Goal: Task Accomplishment & Management: Use online tool/utility

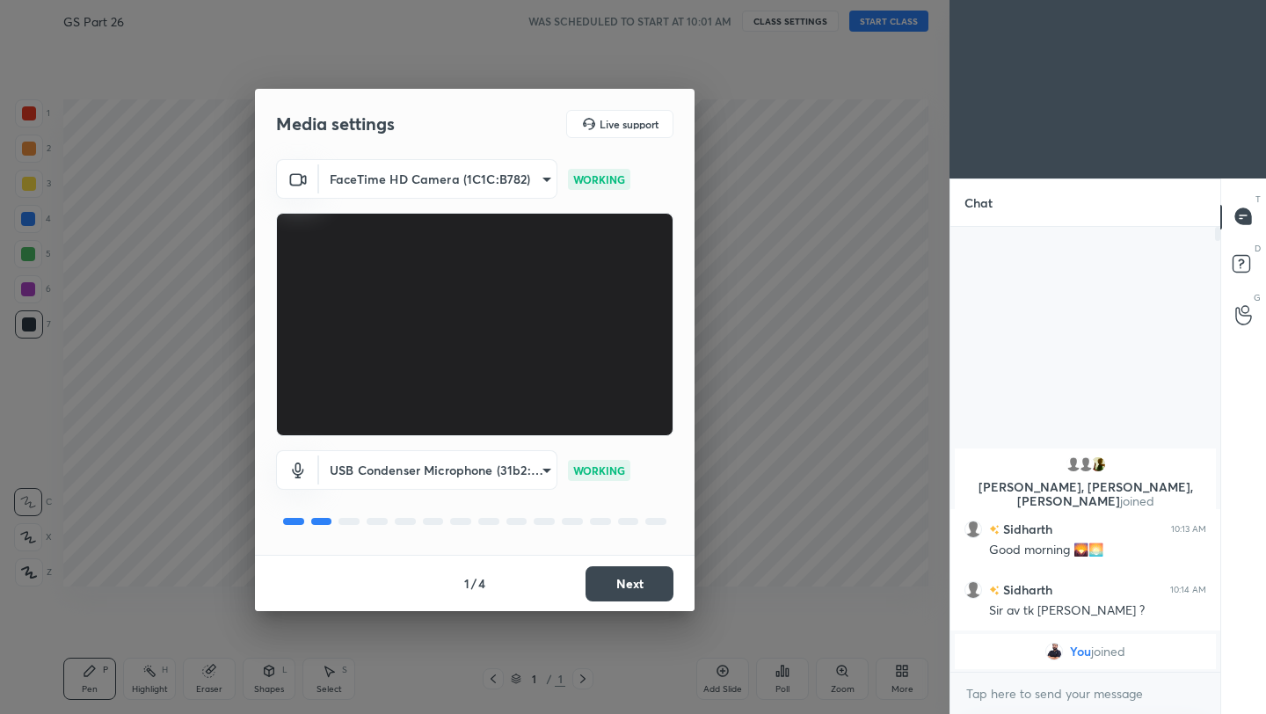
click at [654, 578] on button "Next" at bounding box center [629, 583] width 88 height 35
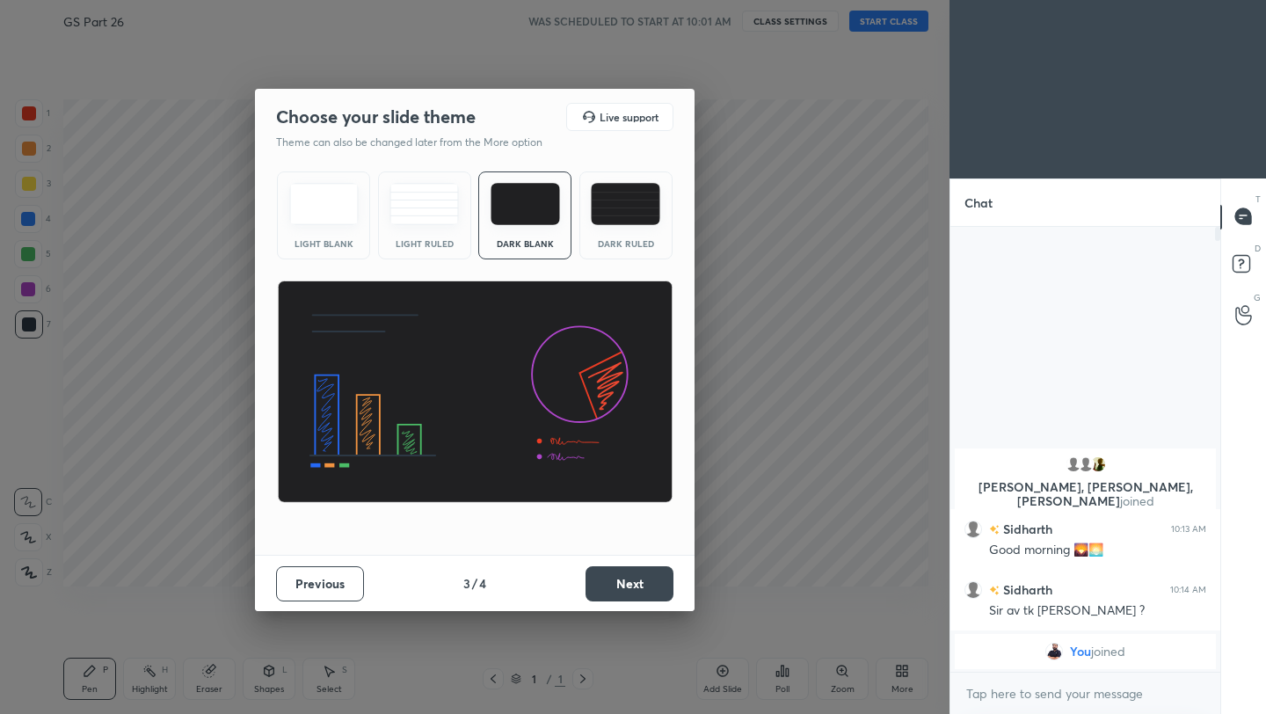
click at [654, 578] on button "Next" at bounding box center [629, 583] width 88 height 35
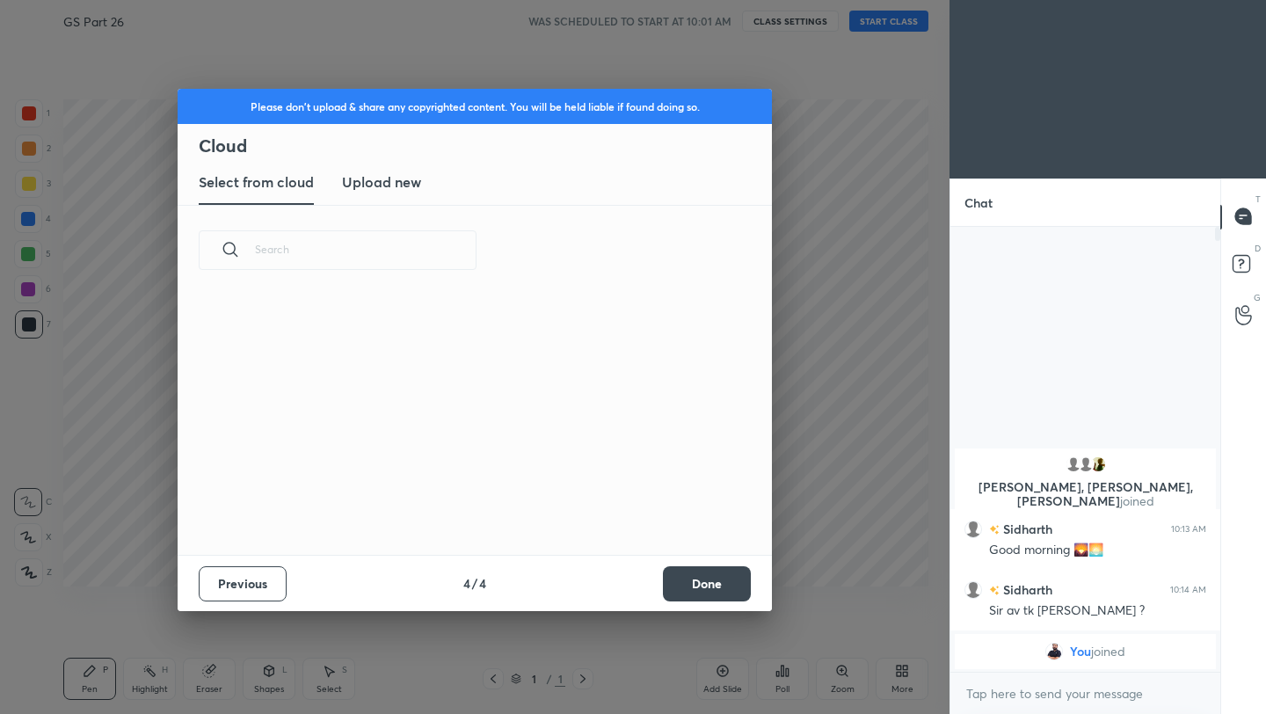
scroll to position [259, 564]
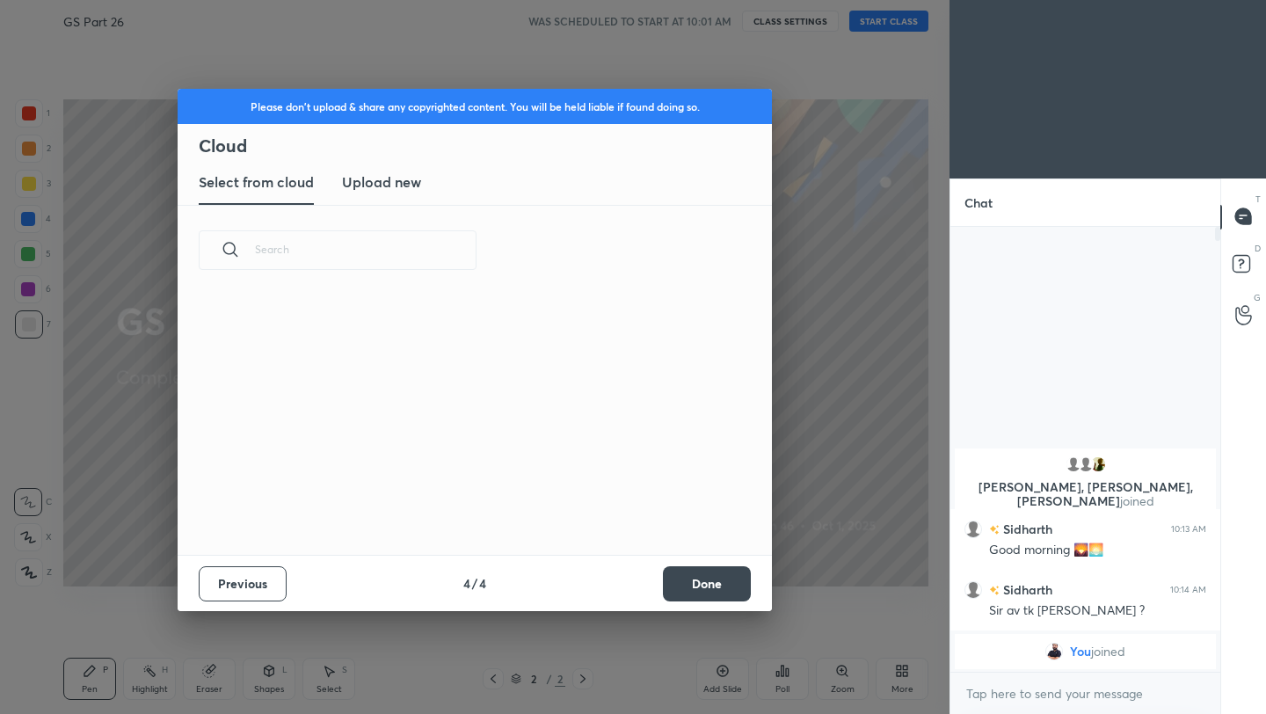
click at [727, 586] on button "Done" at bounding box center [707, 583] width 88 height 35
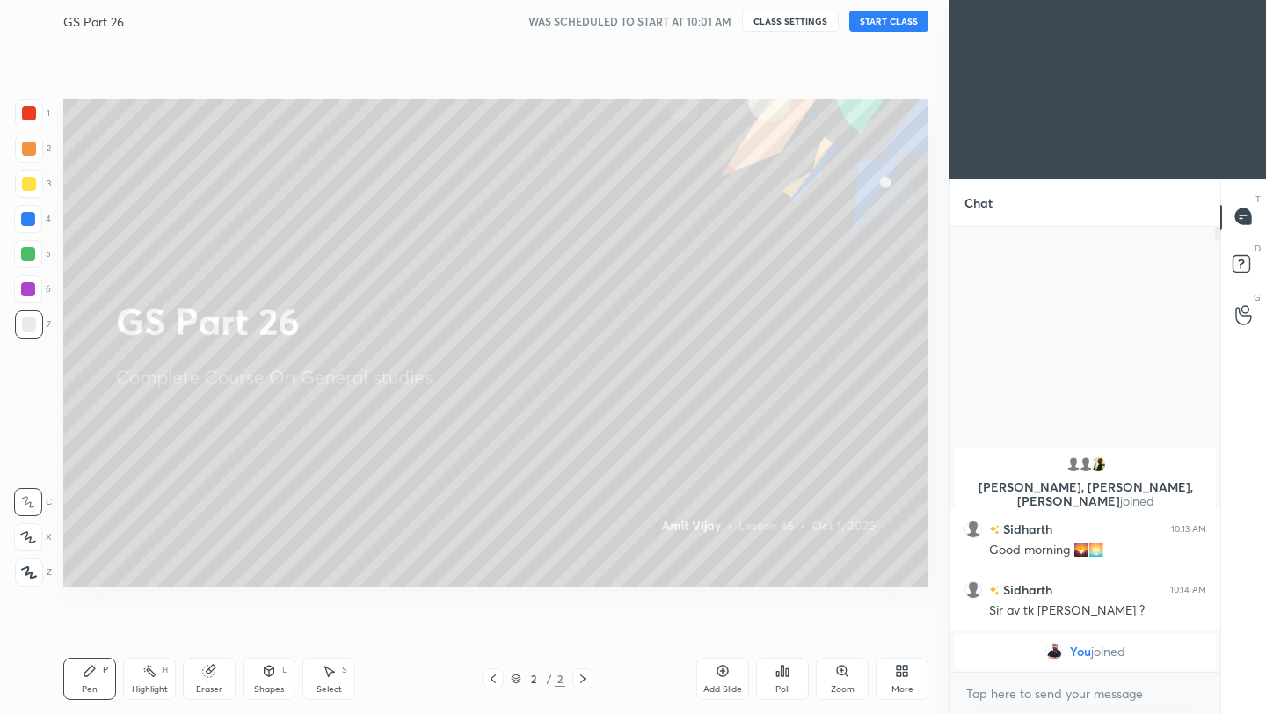
click at [897, 15] on button "START CLASS" at bounding box center [888, 21] width 79 height 21
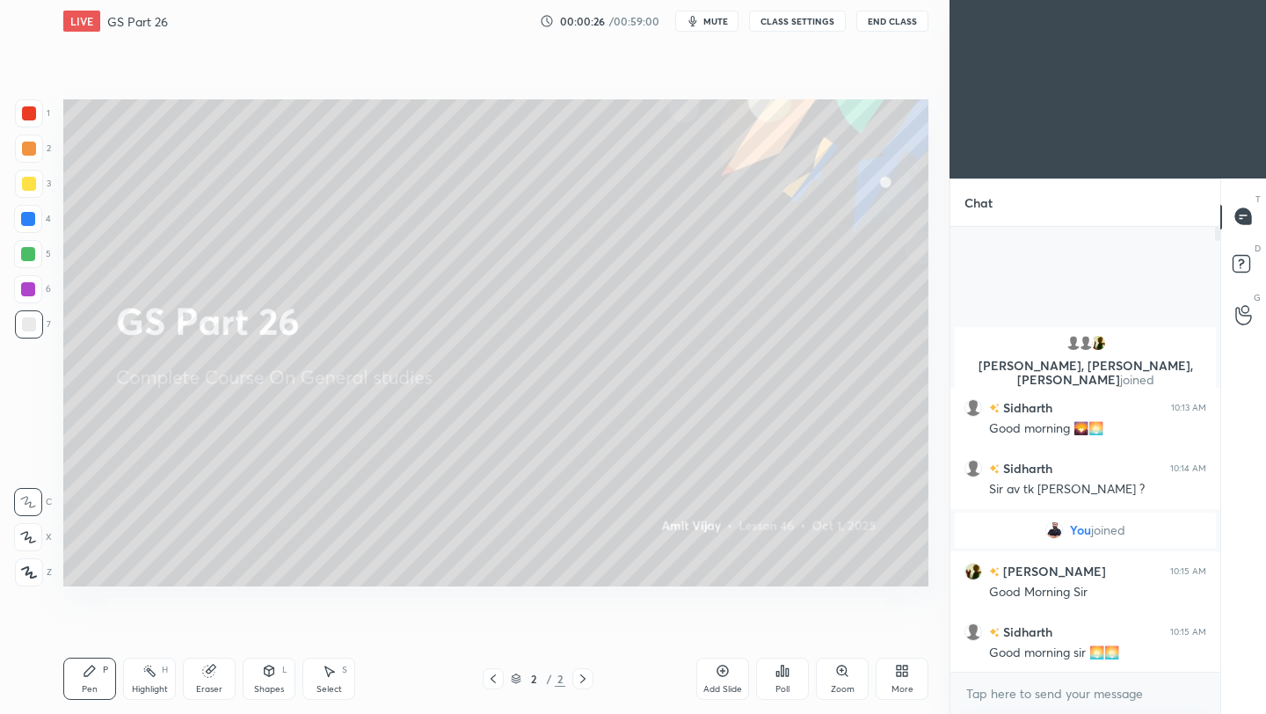
click at [882, 22] on button "End Class" at bounding box center [892, 21] width 72 height 21
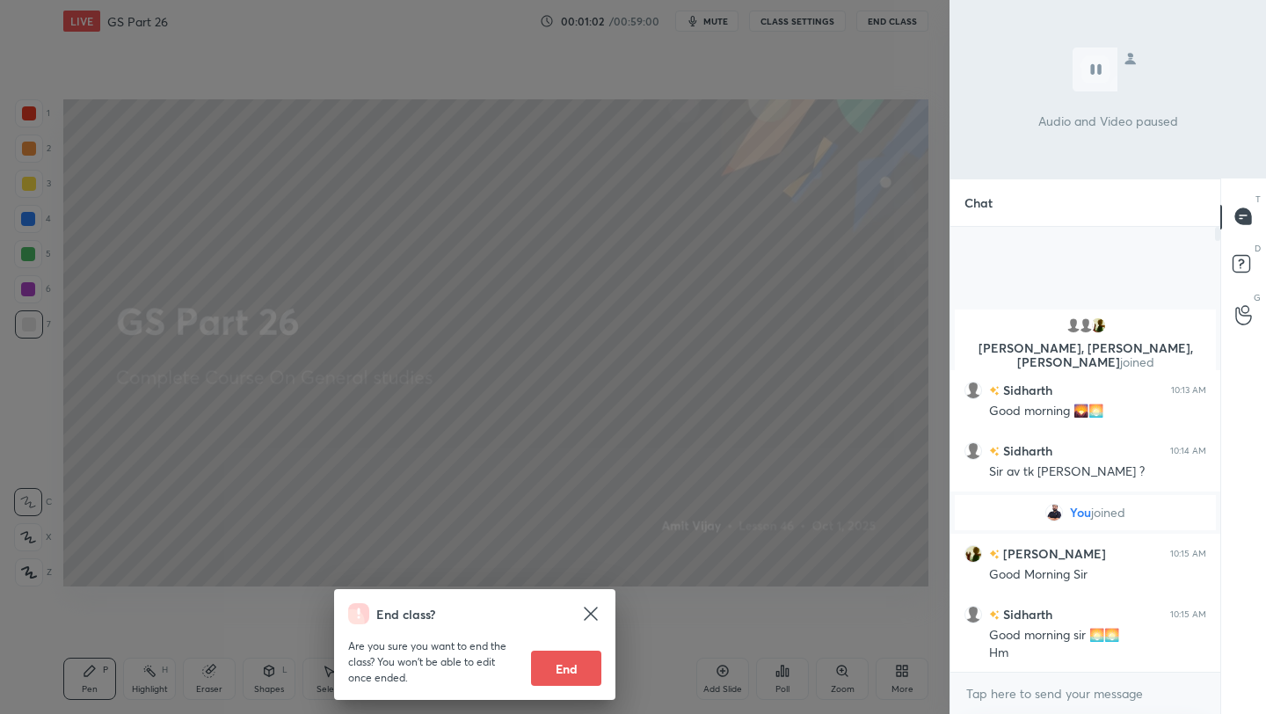
click at [607, 396] on div "End class? Are you sure you want to end the class? You won’t be able to edit on…" at bounding box center [474, 357] width 949 height 714
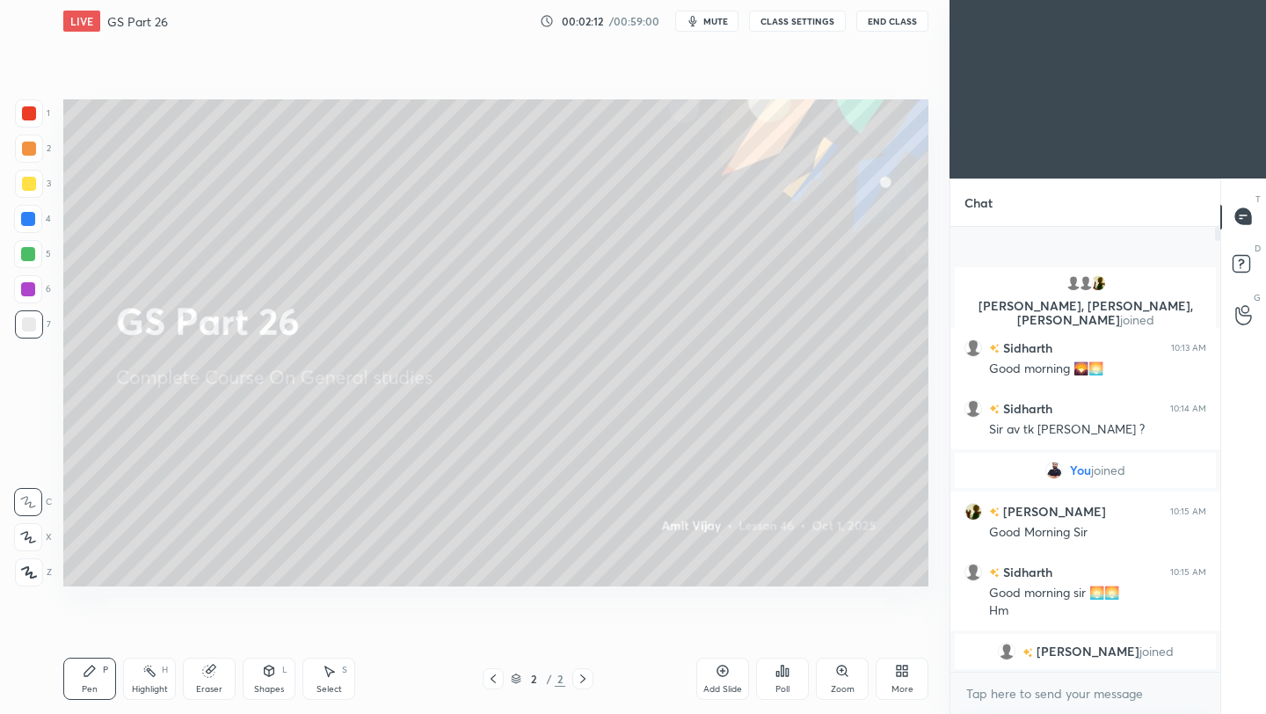
click at [718, 672] on icon at bounding box center [723, 671] width 14 height 14
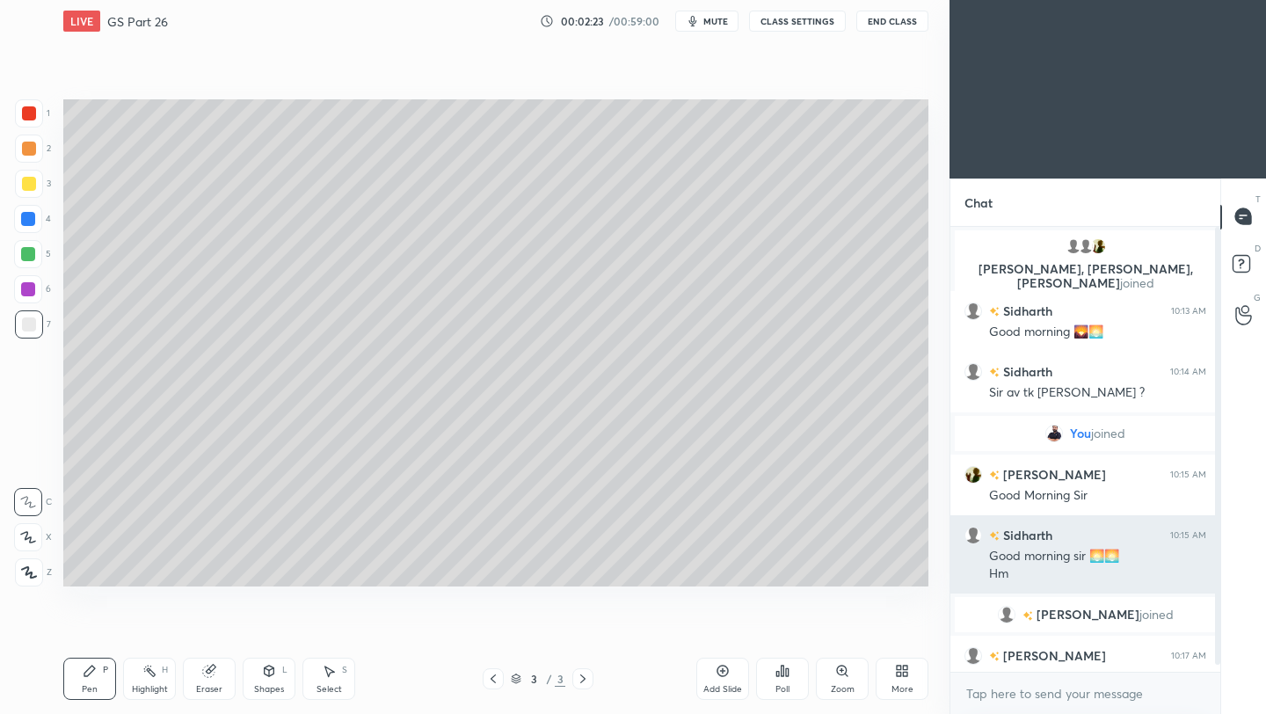
scroll to position [24, 0]
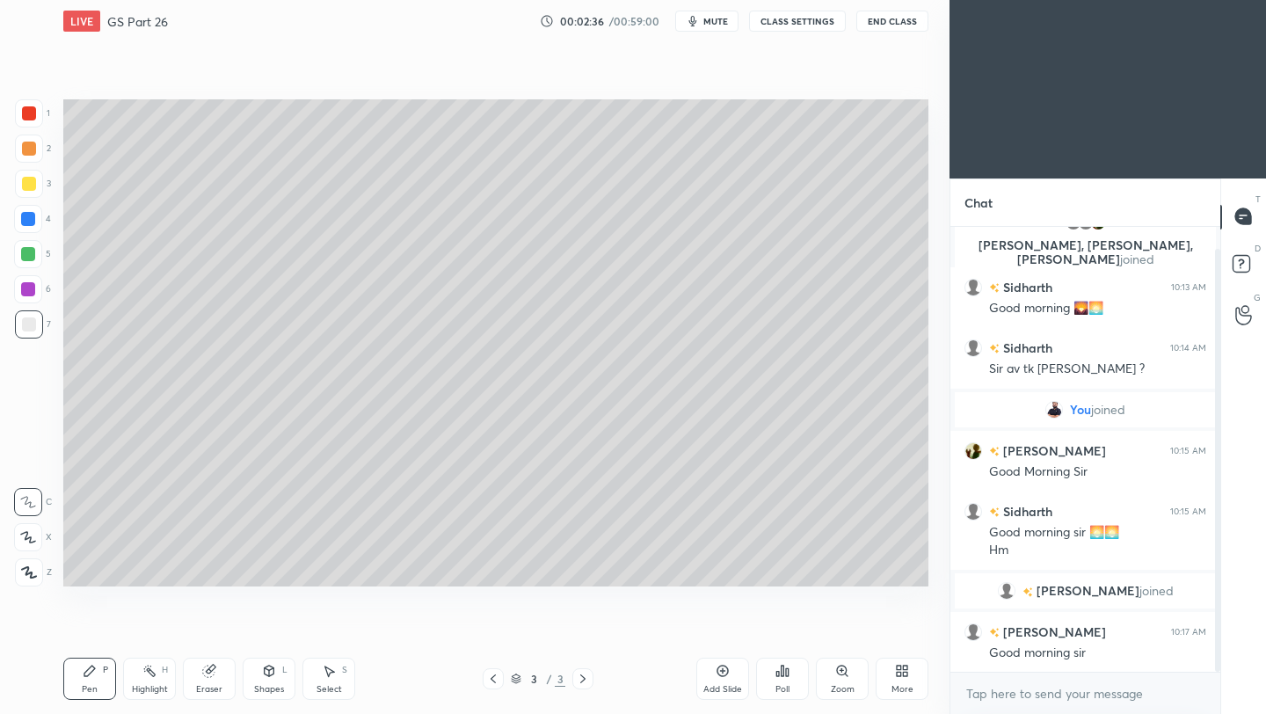
click at [899, 25] on button "End Class" at bounding box center [892, 21] width 72 height 21
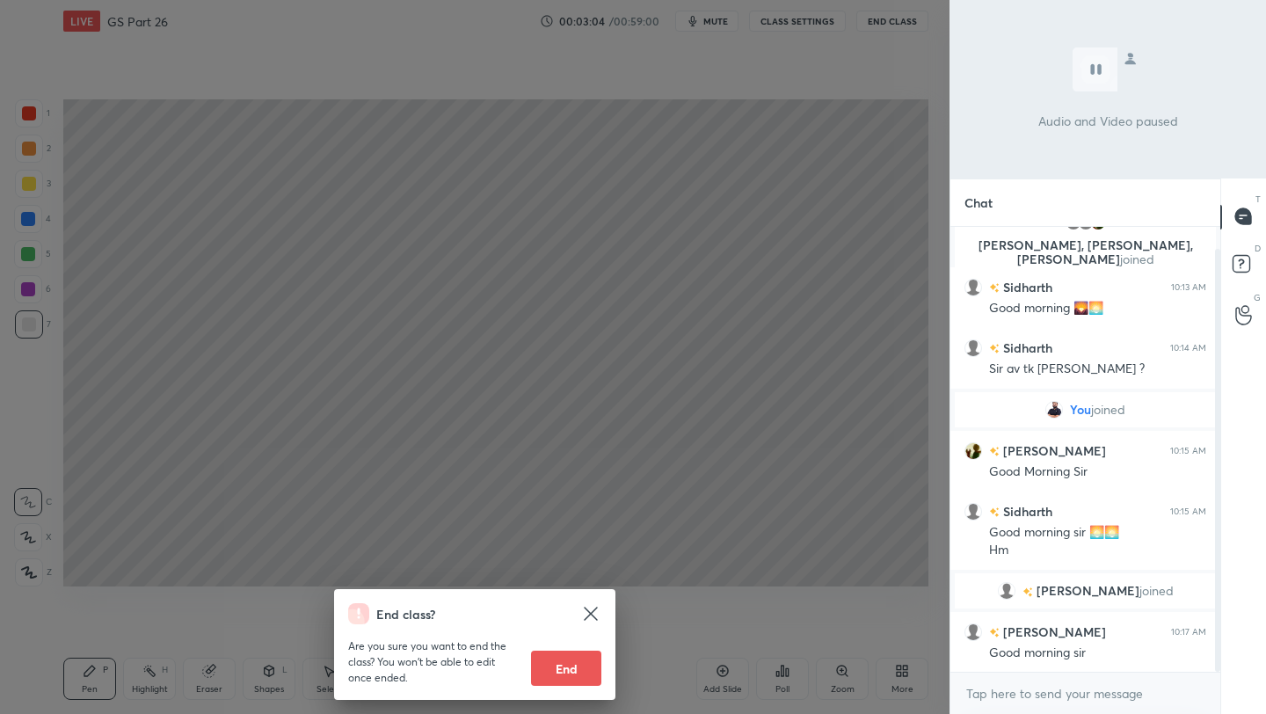
click at [837, 234] on div "End class? Are you sure you want to end the class? You won’t be able to edit on…" at bounding box center [474, 357] width 949 height 714
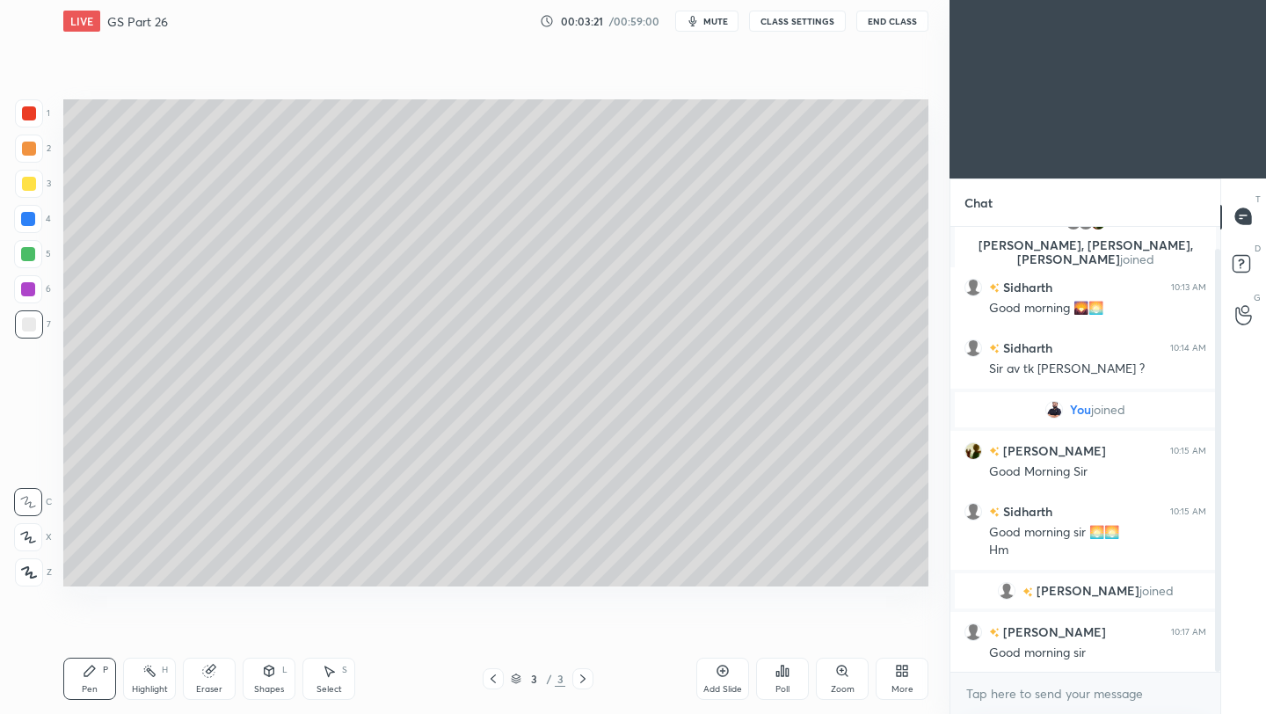
click at [22, 181] on div at bounding box center [29, 184] width 14 height 14
drag, startPoint x: 30, startPoint y: 573, endPoint x: 40, endPoint y: 567, distance: 12.2
click at [30, 573] on icon at bounding box center [29, 572] width 16 height 12
drag, startPoint x: 33, startPoint y: 327, endPoint x: 60, endPoint y: 329, distance: 26.4
click at [34, 328] on div at bounding box center [29, 324] width 14 height 14
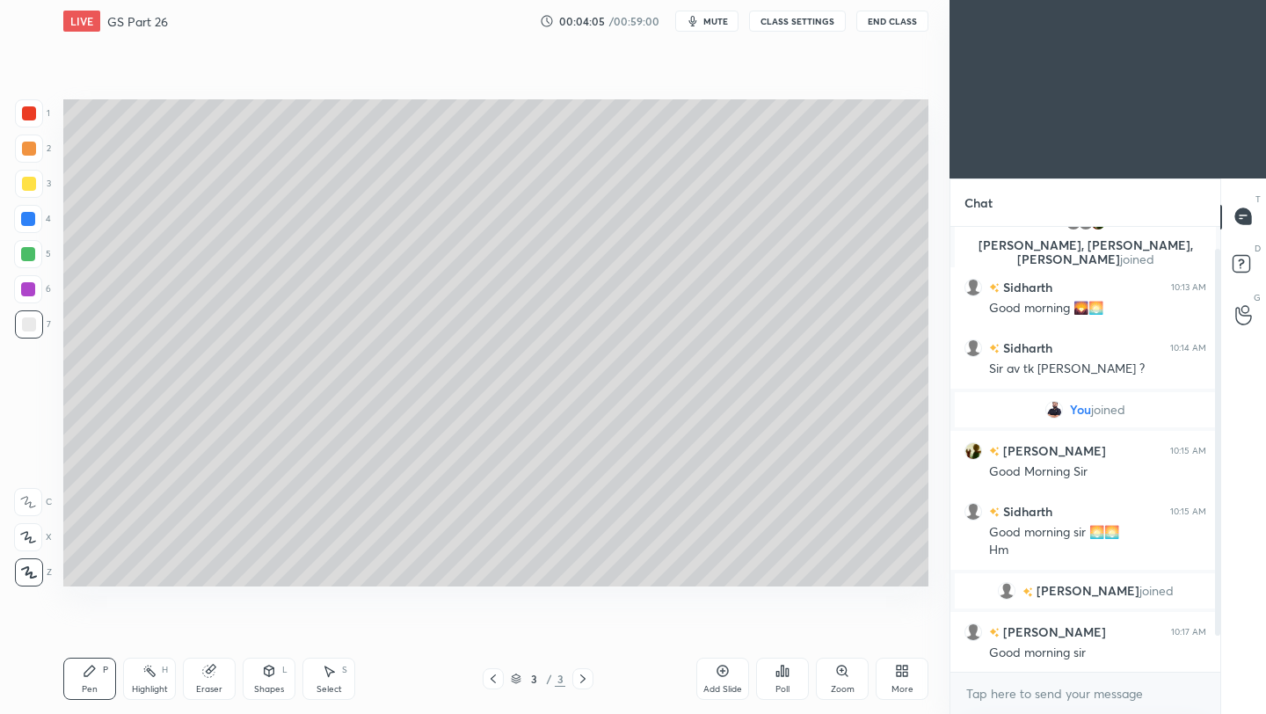
scroll to position [84, 0]
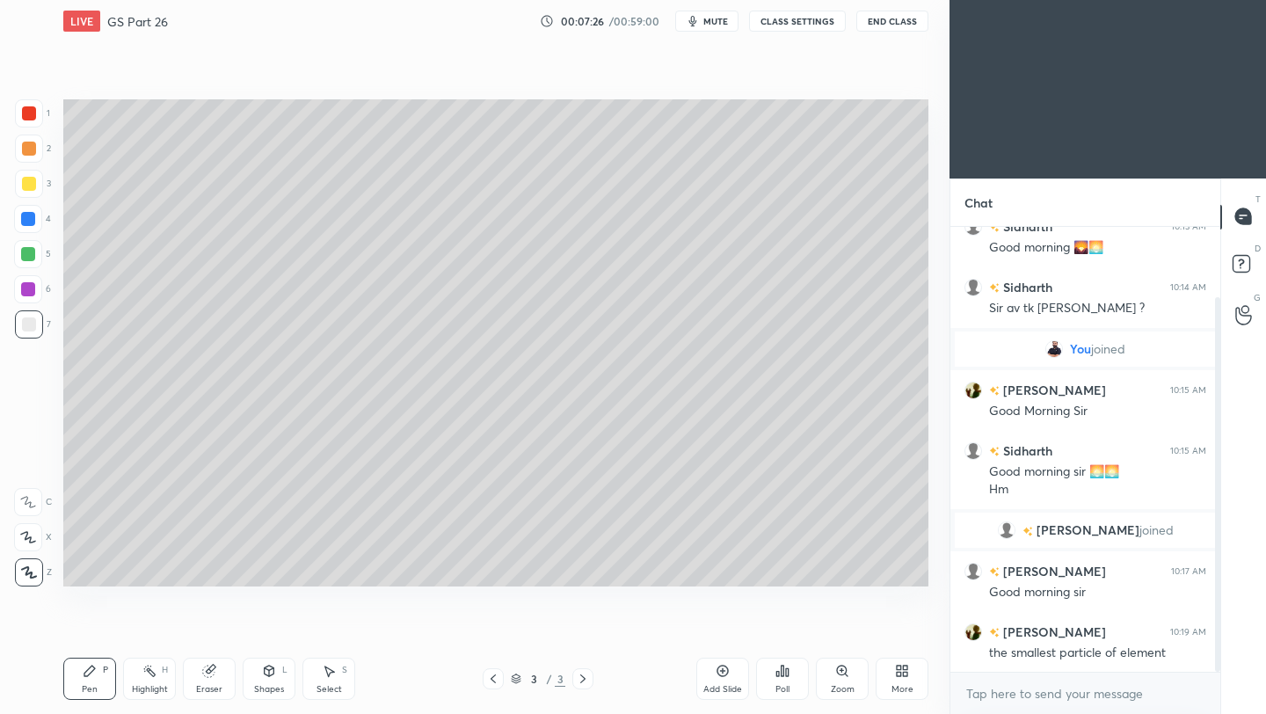
click at [896, 23] on button "End Class" at bounding box center [892, 21] width 72 height 21
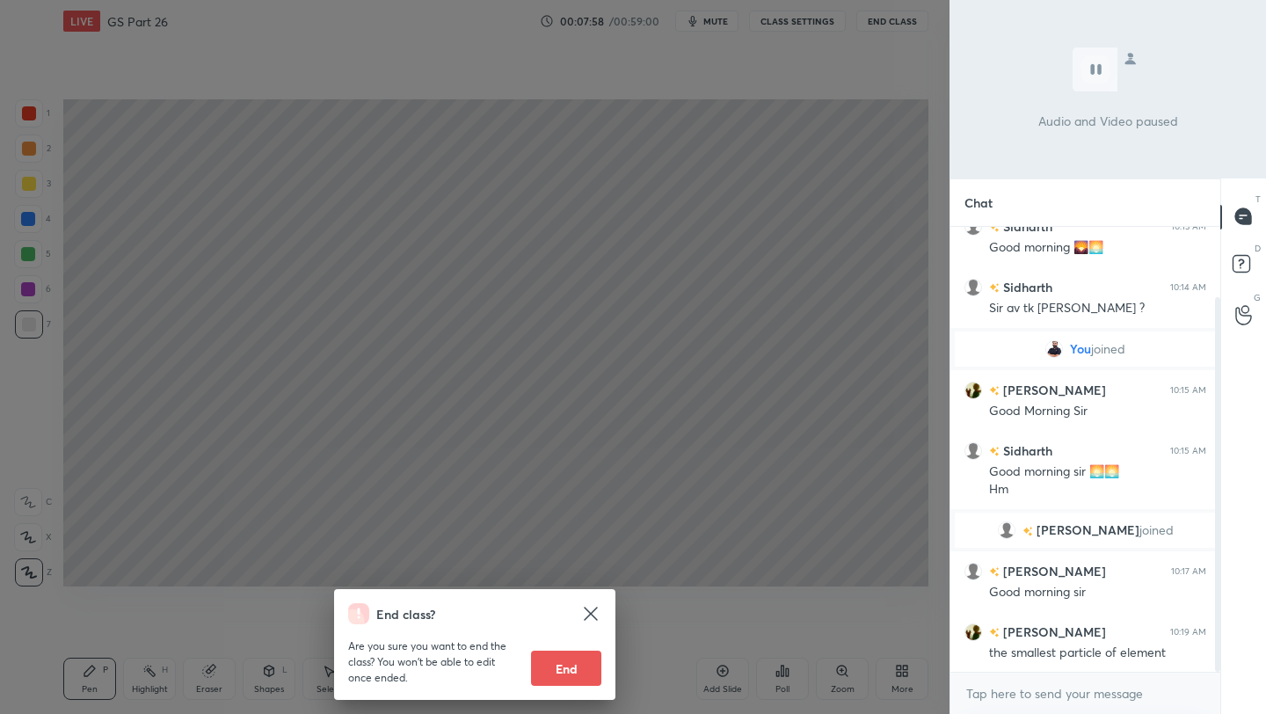
click at [827, 162] on div "End class? Are you sure you want to end the class? You won’t be able to edit on…" at bounding box center [474, 357] width 949 height 714
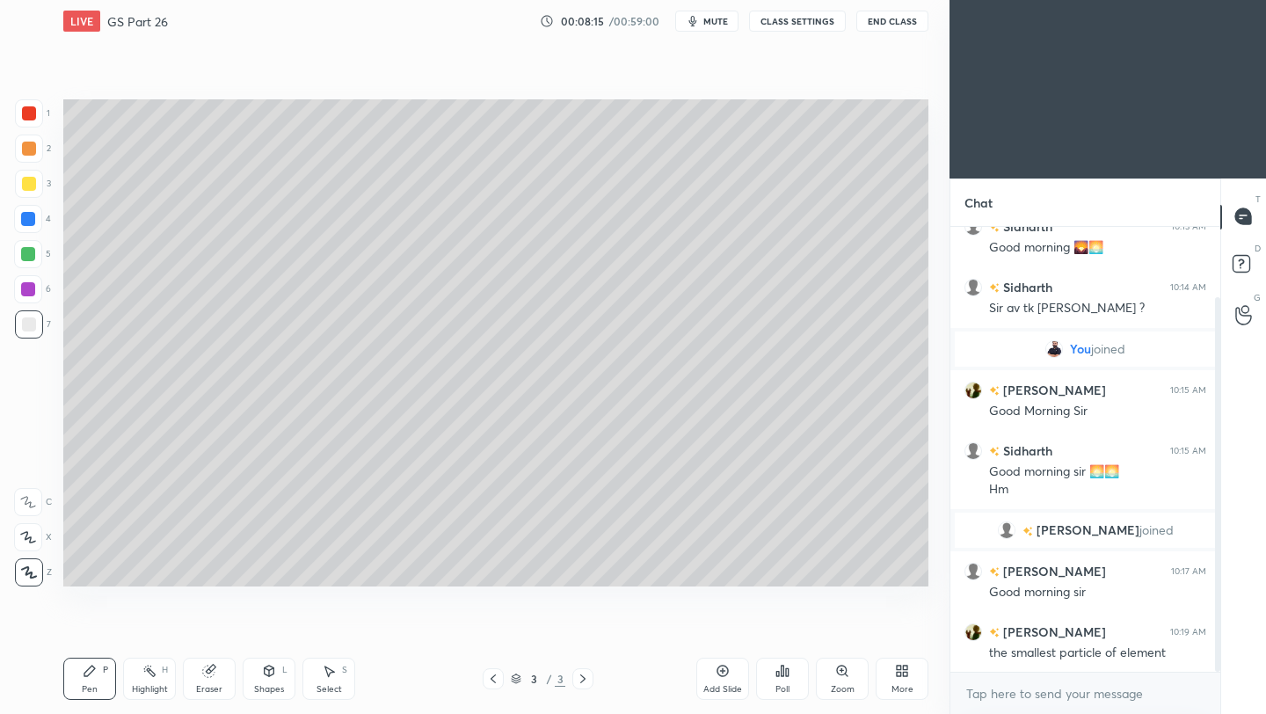
click at [728, 678] on div "Add Slide" at bounding box center [722, 679] width 53 height 42
click at [207, 678] on div "Eraser" at bounding box center [209, 679] width 53 height 42
click at [98, 675] on div "Pen P" at bounding box center [89, 679] width 53 height 42
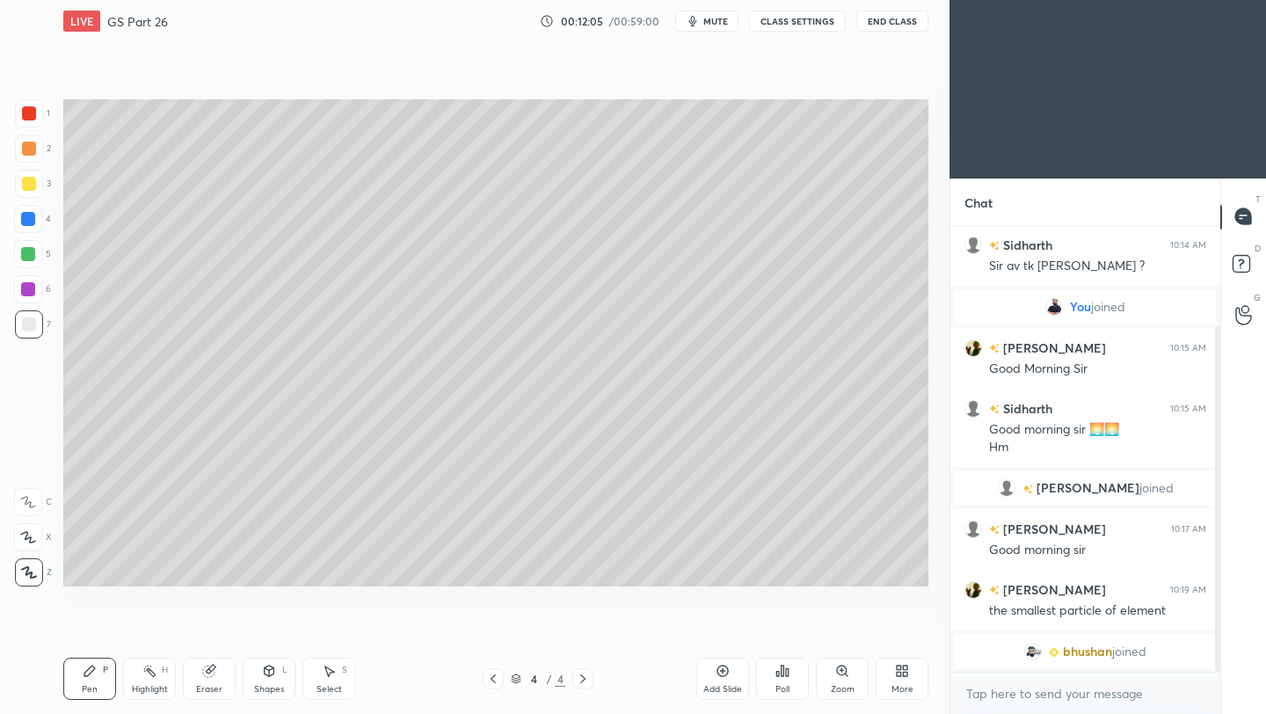
click at [725, 676] on icon at bounding box center [723, 671] width 14 height 14
click at [274, 686] on div "Shapes" at bounding box center [269, 689] width 30 height 9
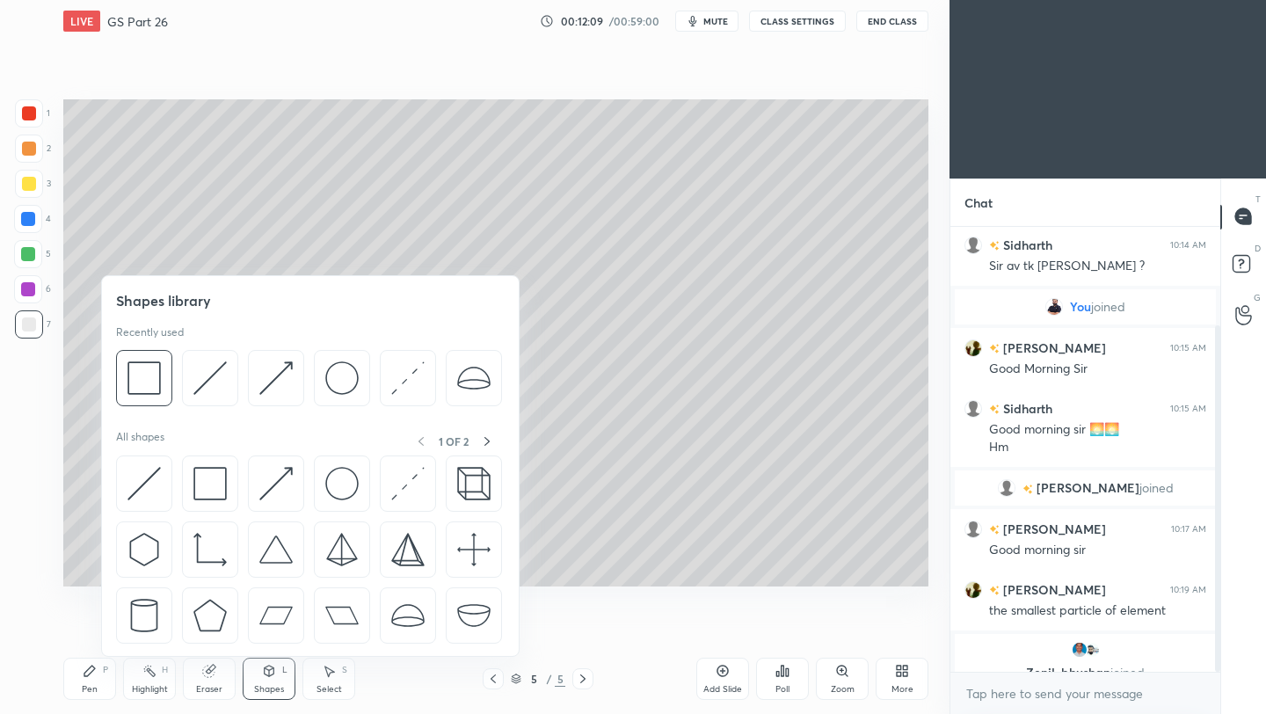
scroll to position [149, 0]
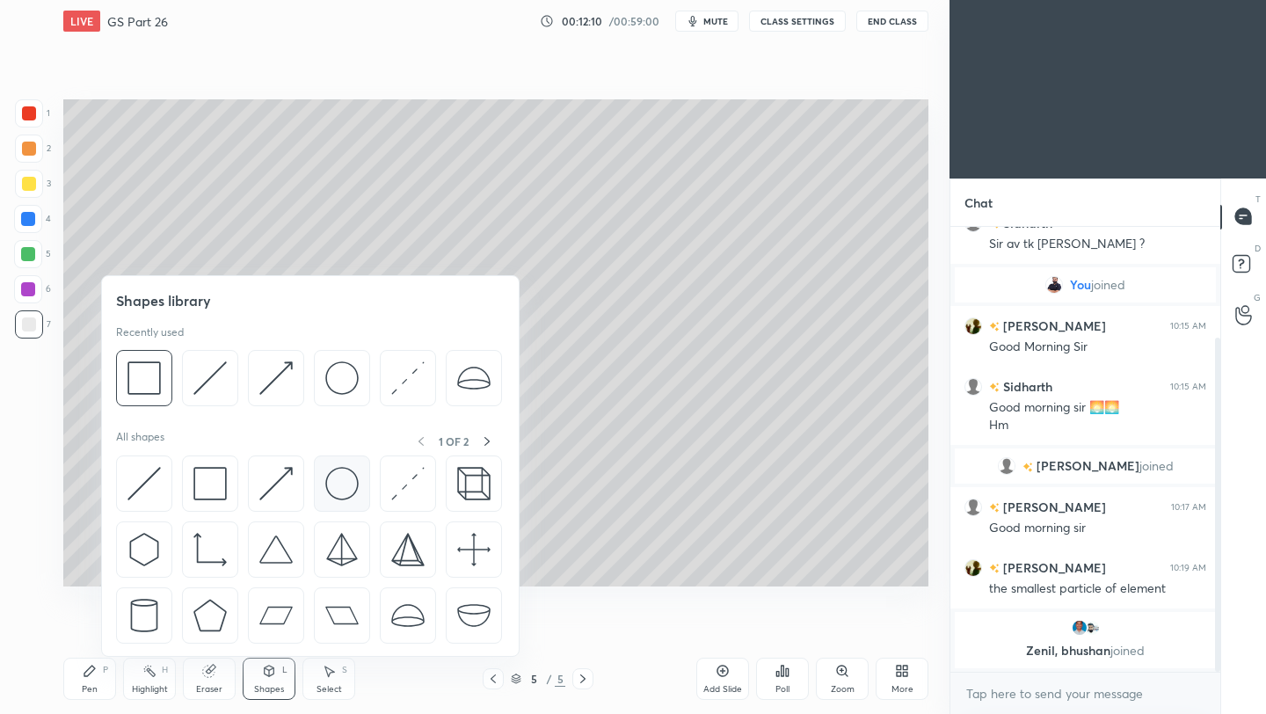
click at [343, 491] on img at bounding box center [341, 483] width 33 height 33
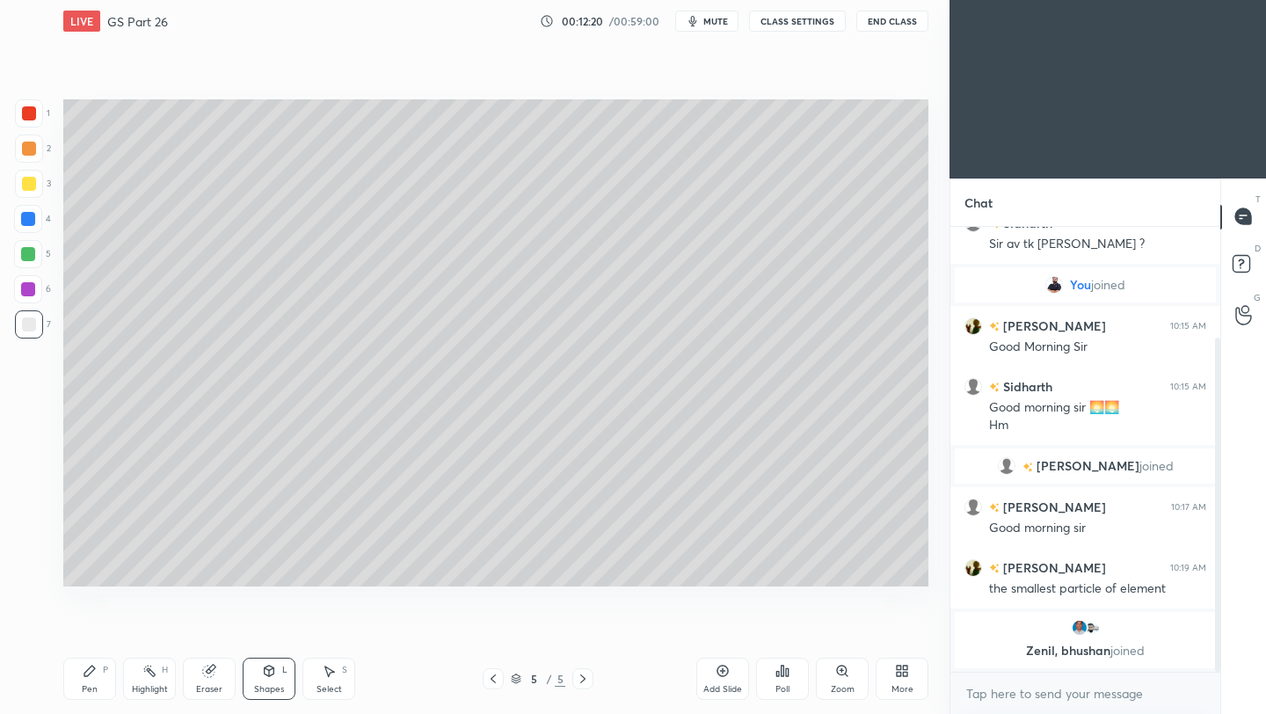
click at [28, 110] on div at bounding box center [29, 113] width 14 height 14
drag, startPoint x: 28, startPoint y: 326, endPoint x: 44, endPoint y: 324, distance: 15.9
click at [29, 326] on div at bounding box center [29, 324] width 14 height 14
click at [29, 147] on div at bounding box center [29, 149] width 14 height 14
click at [87, 682] on div "Pen P" at bounding box center [89, 679] width 53 height 42
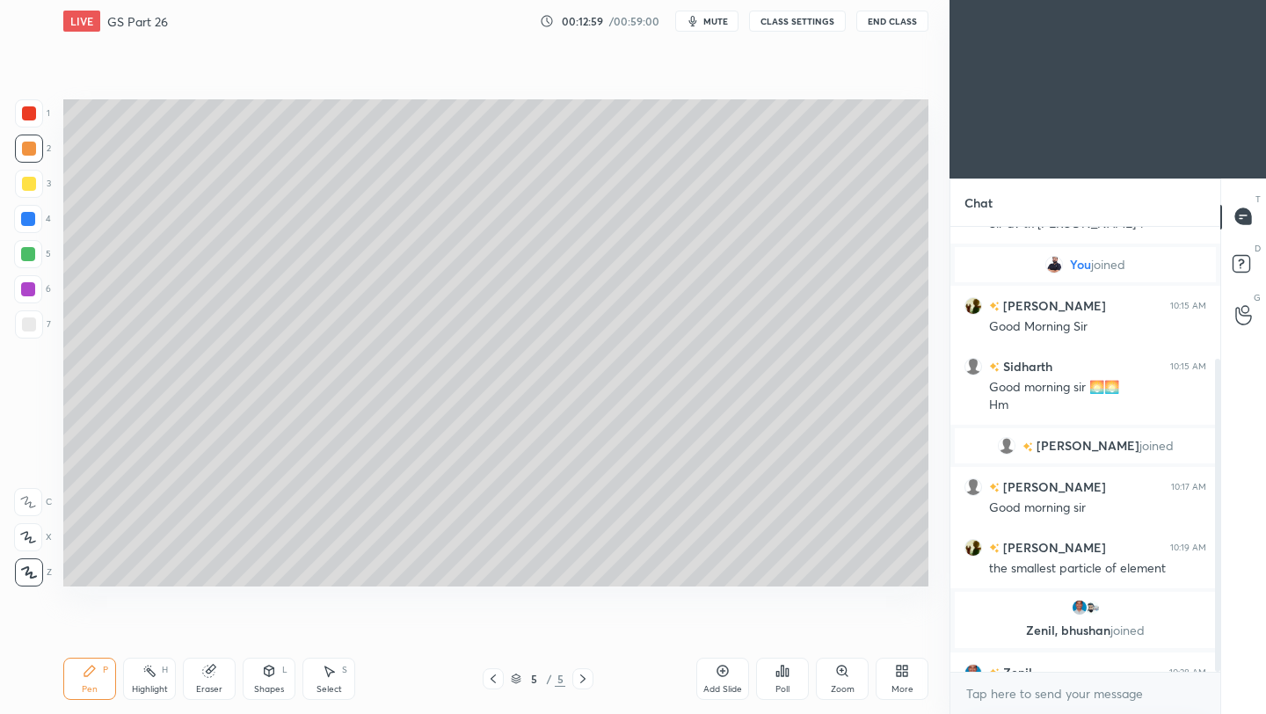
scroll to position [189, 0]
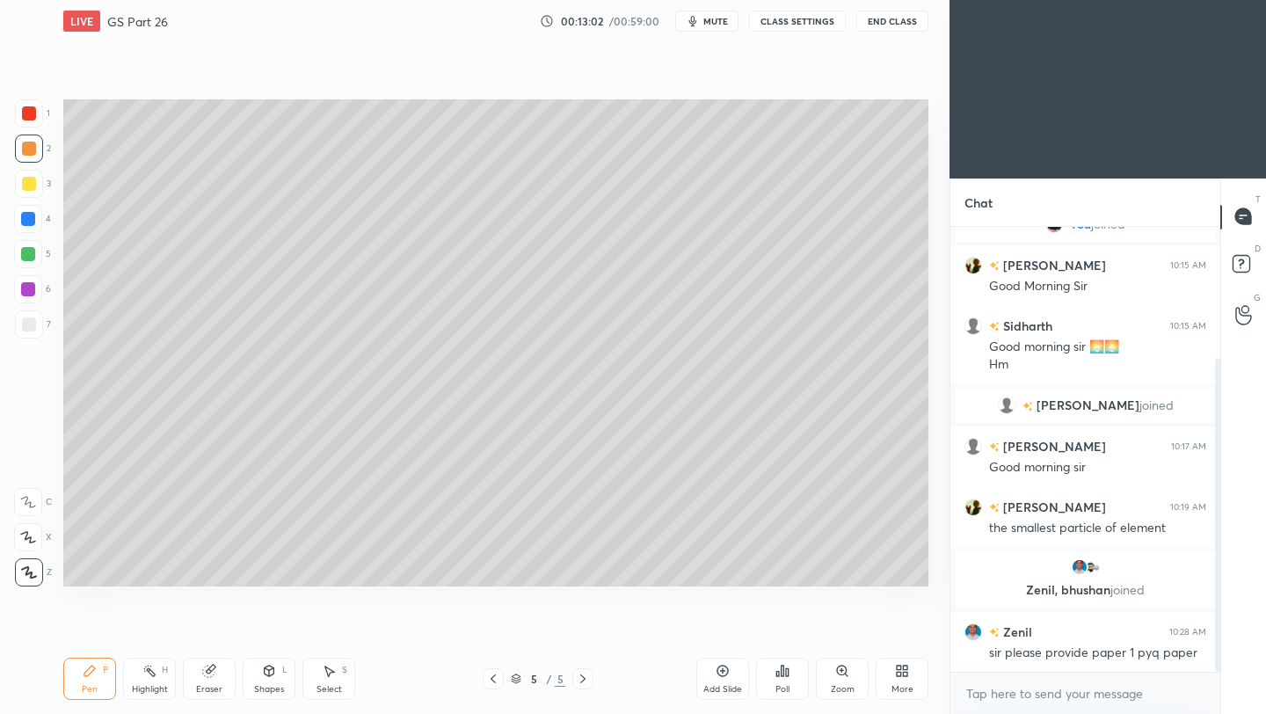
click at [33, 321] on div at bounding box center [29, 324] width 14 height 14
click at [33, 219] on div at bounding box center [28, 219] width 14 height 14
click at [38, 323] on div at bounding box center [29, 324] width 28 height 28
click at [893, 25] on button "End Class" at bounding box center [892, 21] width 72 height 21
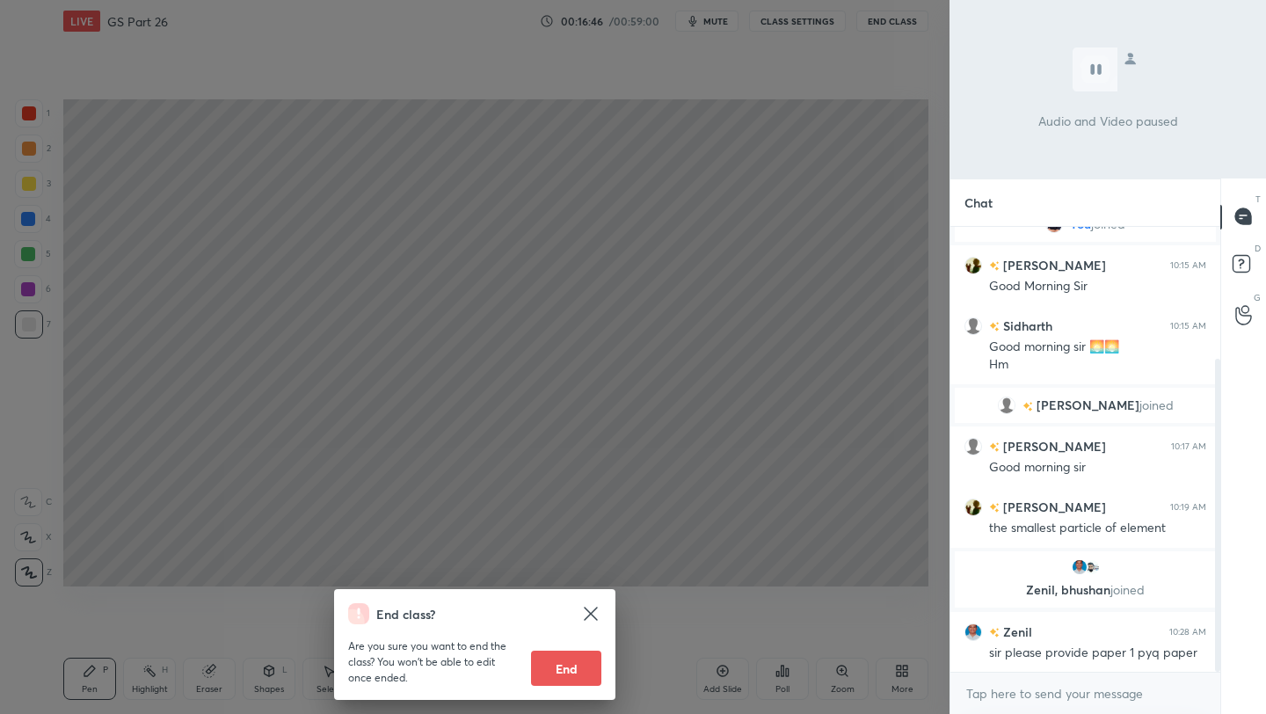
click at [856, 194] on div "End class? Are you sure you want to end the class? You won’t be able to edit on…" at bounding box center [474, 357] width 949 height 714
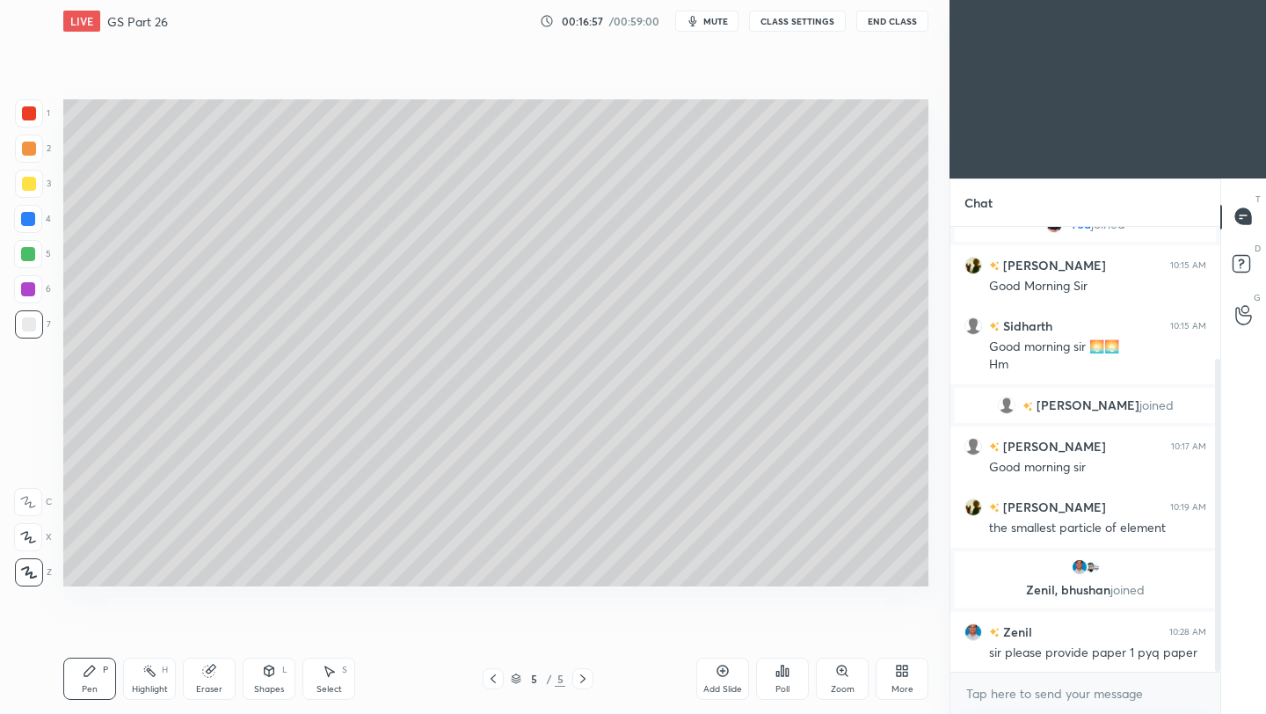
click at [722, 674] on icon at bounding box center [723, 671] width 14 height 14
click at [27, 186] on div at bounding box center [29, 184] width 14 height 14
click at [31, 329] on div at bounding box center [29, 324] width 14 height 14
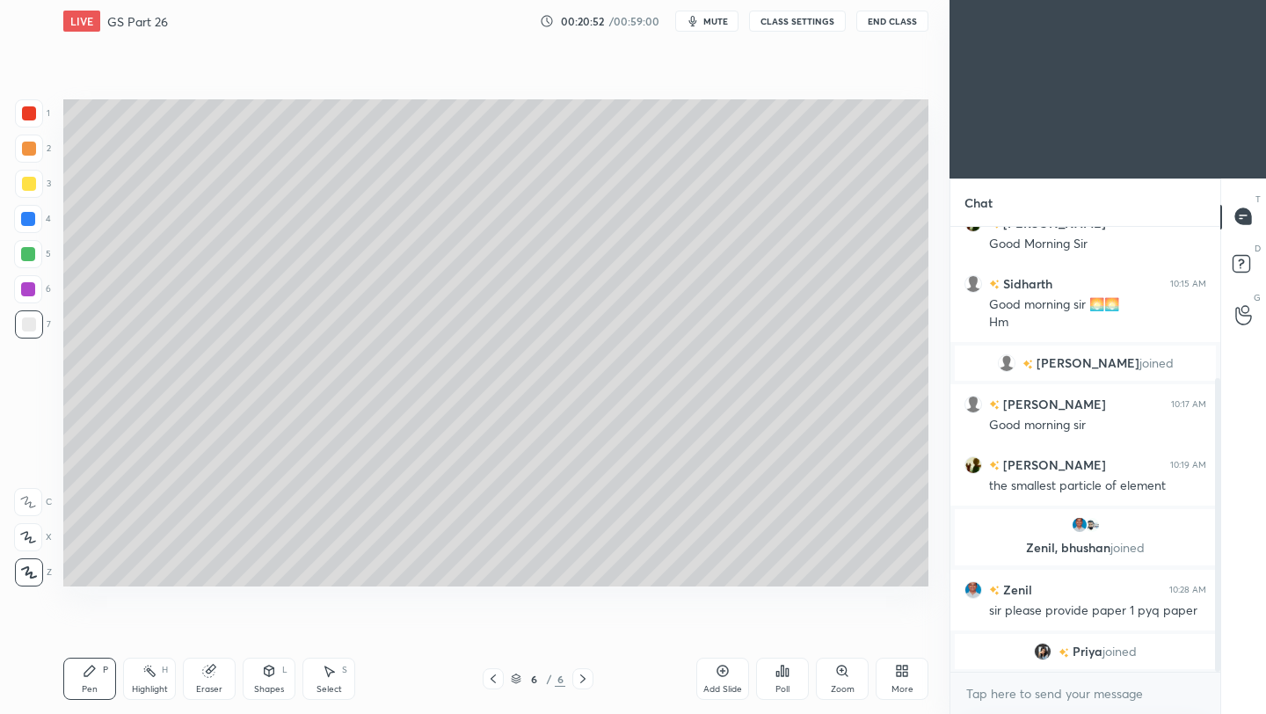
click at [720, 685] on div "Add Slide" at bounding box center [722, 689] width 39 height 9
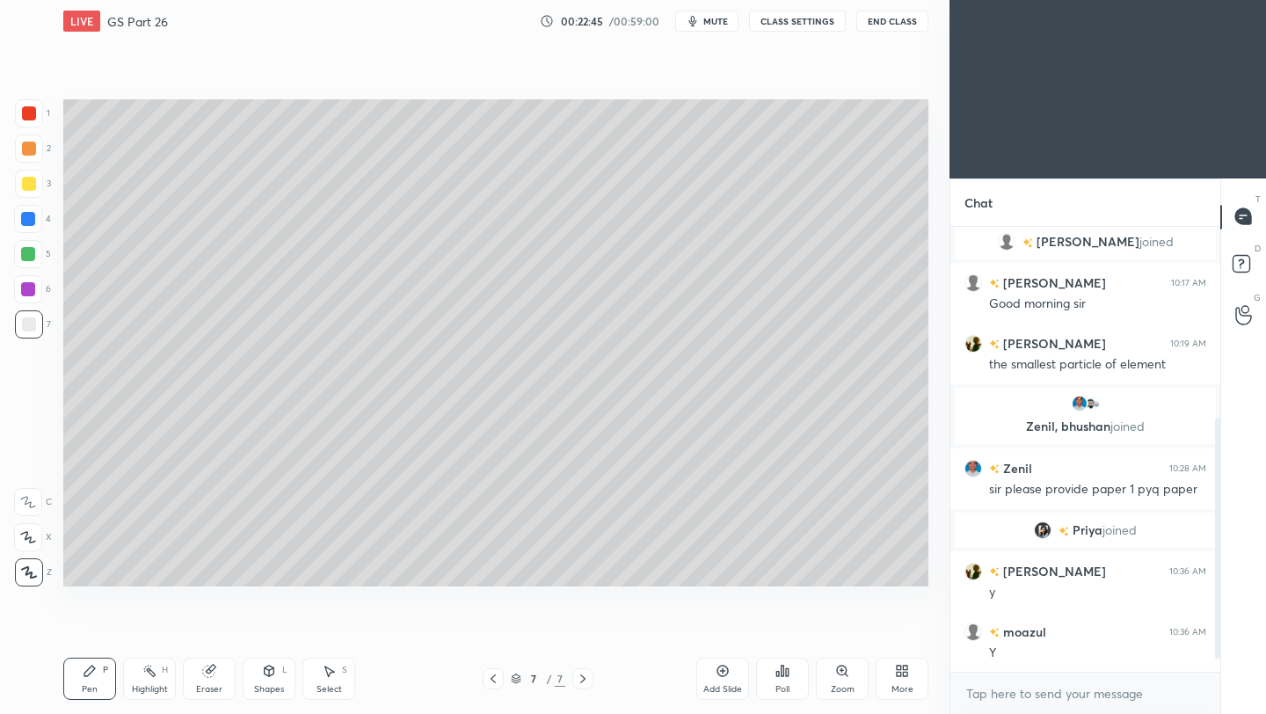
scroll to position [378, 0]
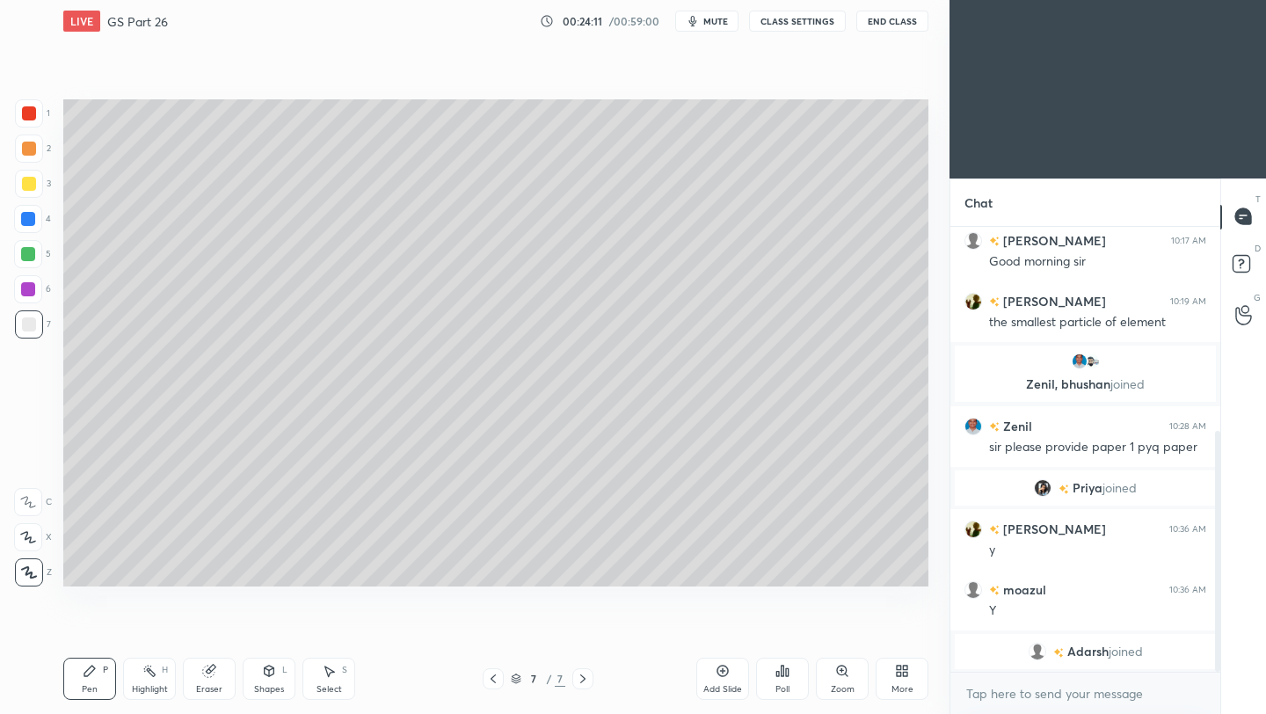
drag, startPoint x: 198, startPoint y: 681, endPoint x: 306, endPoint y: 663, distance: 109.7
click at [199, 681] on div "Eraser" at bounding box center [209, 679] width 53 height 42
click at [558, 602] on div "Setting up your live class Poll for secs No correct answer Start poll" at bounding box center [495, 342] width 879 height 601
click at [100, 682] on div "Pen P" at bounding box center [89, 679] width 53 height 42
click at [728, 674] on icon at bounding box center [723, 671] width 14 height 14
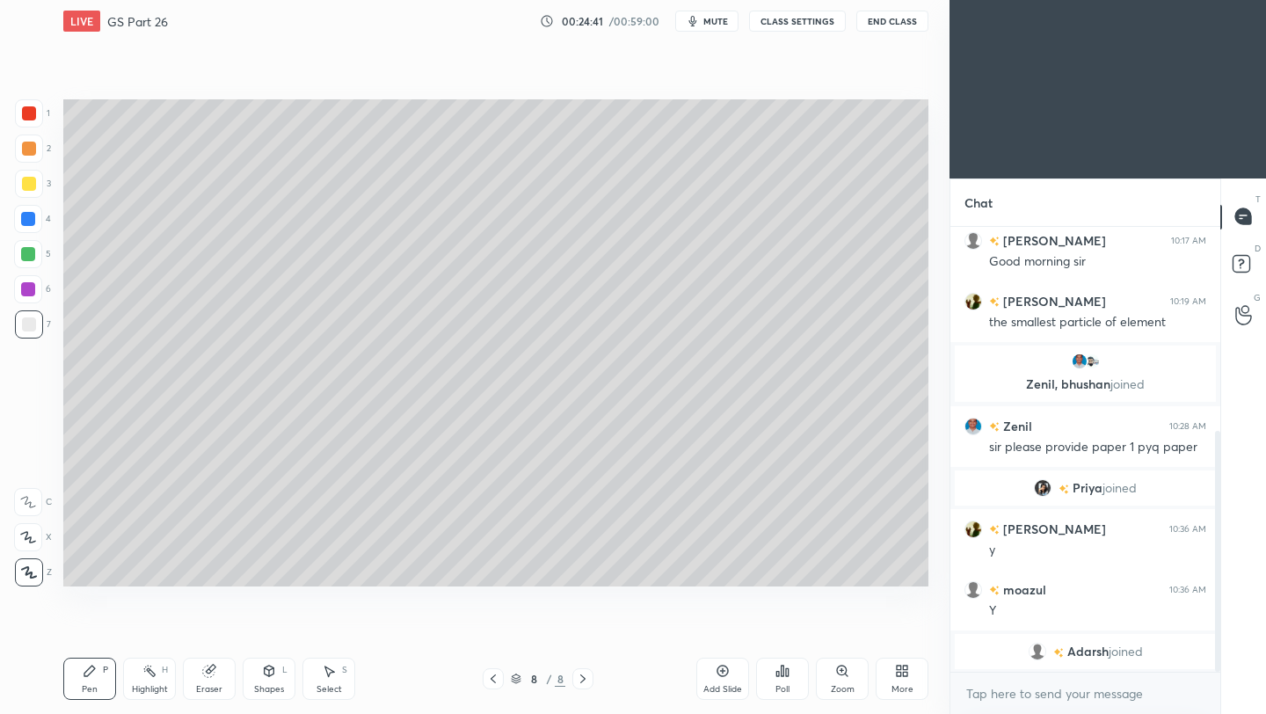
scroll to position [400, 0]
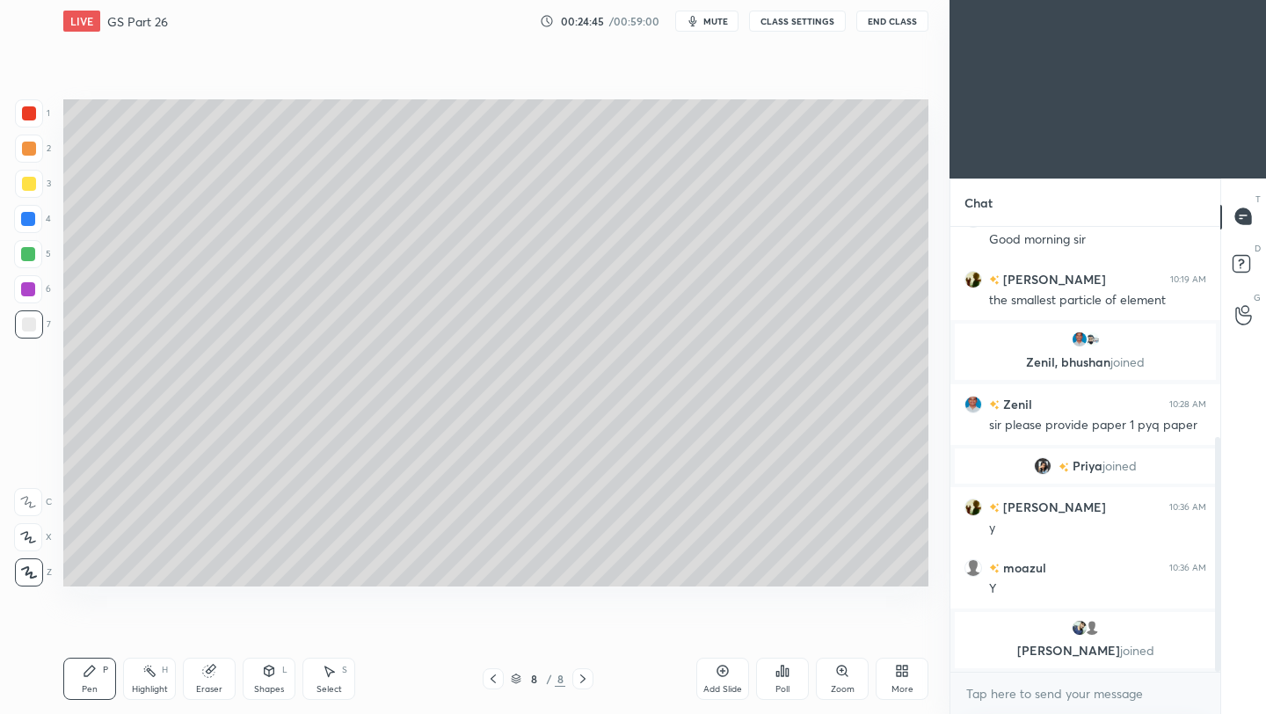
click at [494, 680] on icon at bounding box center [493, 679] width 14 height 14
click at [583, 678] on icon at bounding box center [583, 679] width 14 height 14
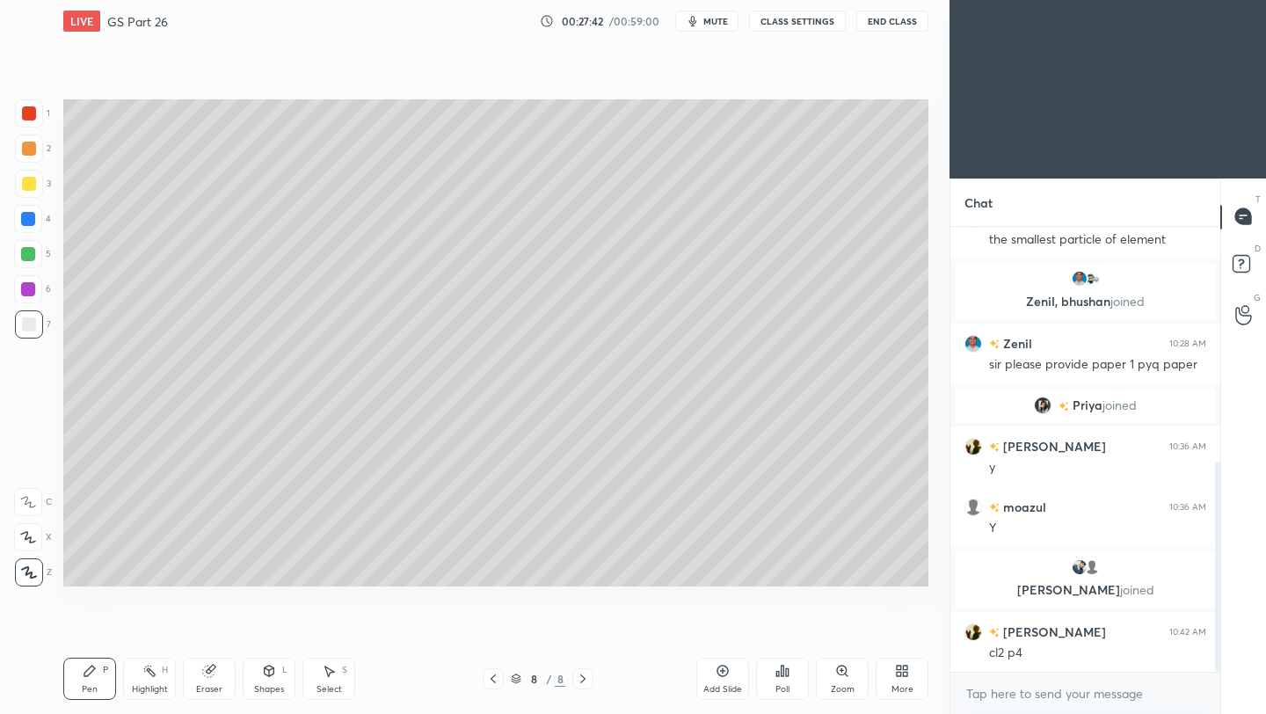
click at [716, 675] on icon at bounding box center [723, 671] width 14 height 14
click at [31, 182] on div at bounding box center [29, 184] width 14 height 14
drag, startPoint x: 30, startPoint y: 333, endPoint x: 49, endPoint y: 336, distance: 19.5
click at [31, 334] on div at bounding box center [29, 324] width 28 height 28
click at [895, 23] on button "End Class" at bounding box center [892, 21] width 72 height 21
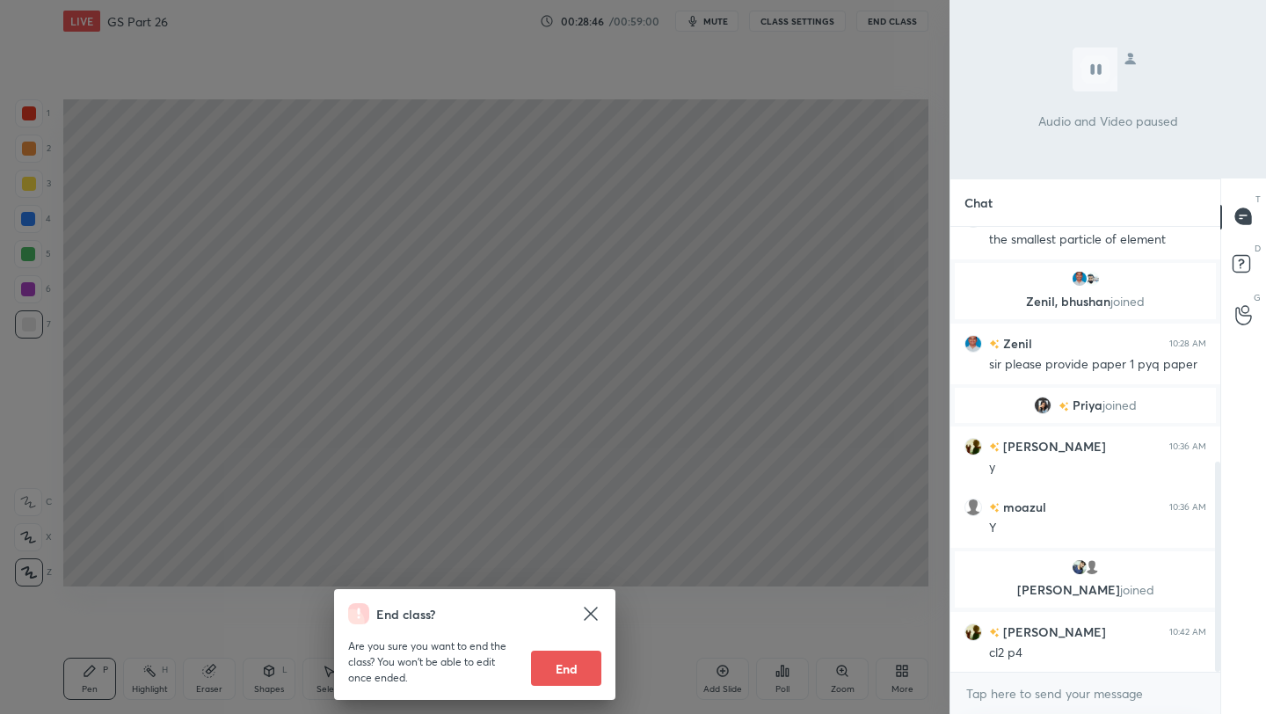
click at [783, 172] on div "End class? Are you sure you want to end the class? You won’t be able to edit on…" at bounding box center [474, 357] width 949 height 714
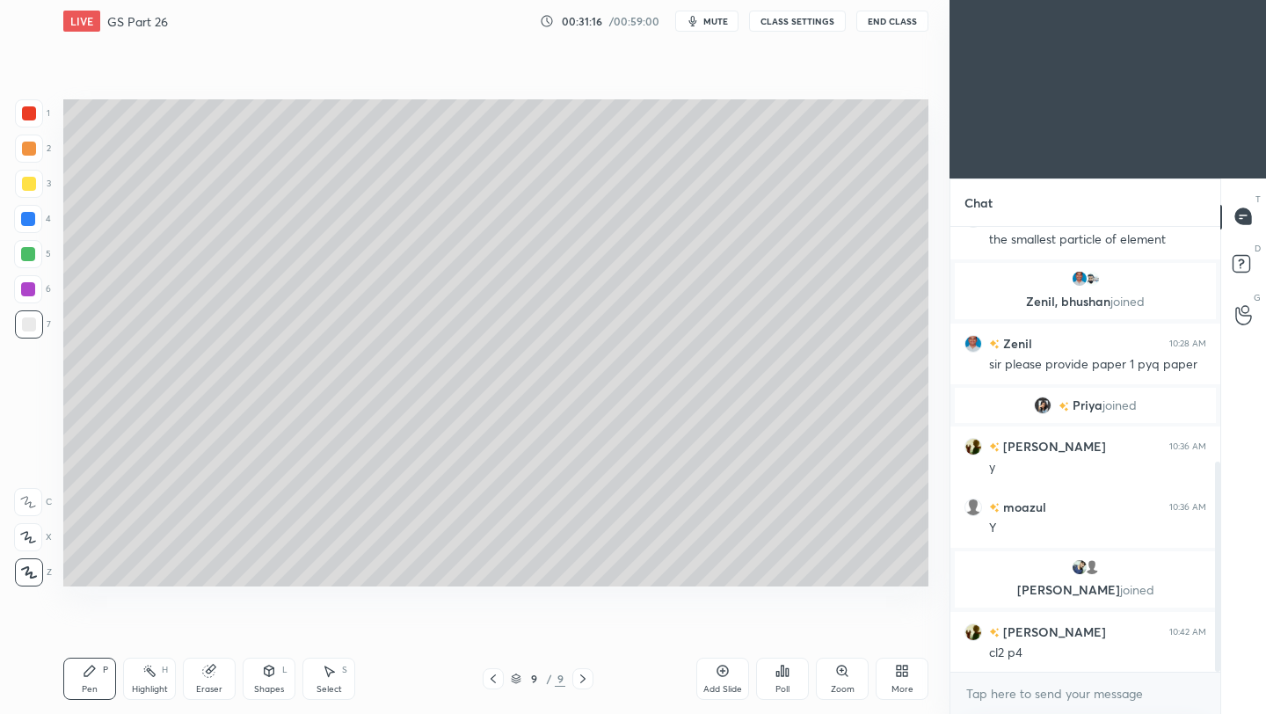
click at [720, 677] on icon at bounding box center [723, 671] width 14 height 14
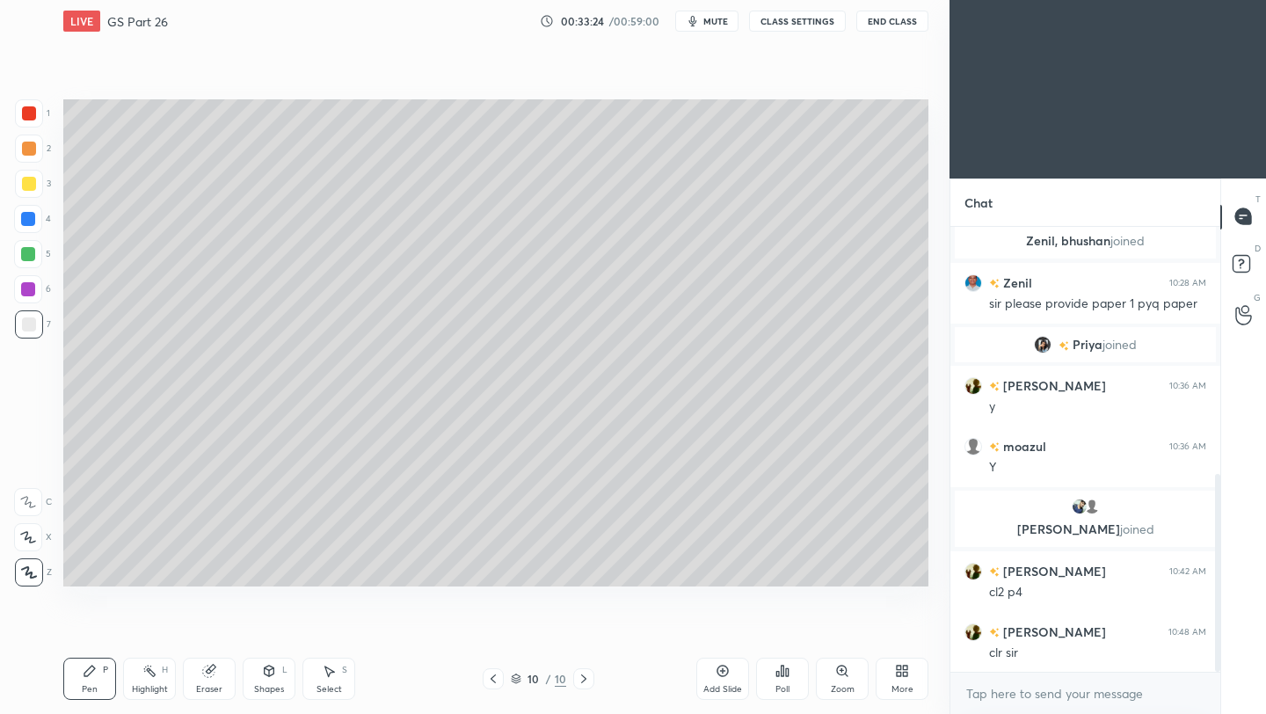
click at [29, 181] on div at bounding box center [29, 184] width 14 height 14
click at [25, 319] on div at bounding box center [29, 324] width 14 height 14
click at [720, 671] on icon at bounding box center [722, 670] width 5 height 5
click at [25, 180] on div at bounding box center [29, 184] width 14 height 14
drag, startPoint x: 29, startPoint y: 331, endPoint x: 53, endPoint y: 323, distance: 25.0
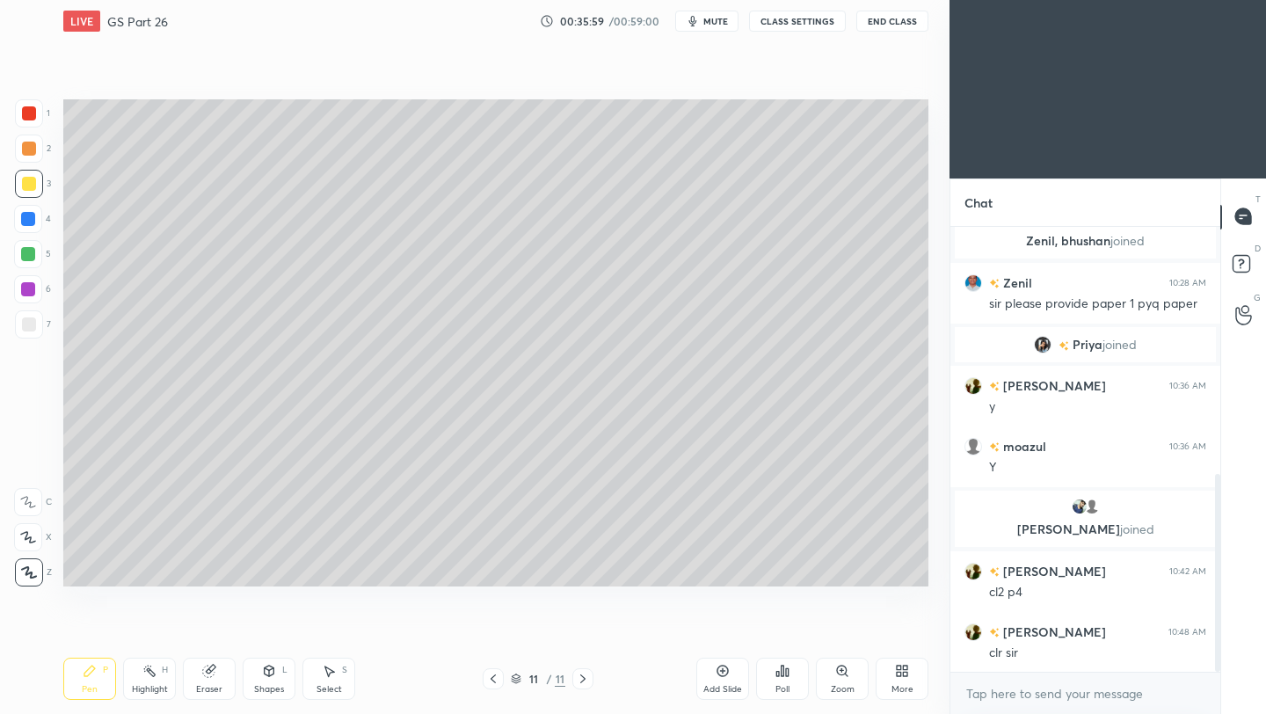
click at [31, 331] on div at bounding box center [29, 324] width 14 height 14
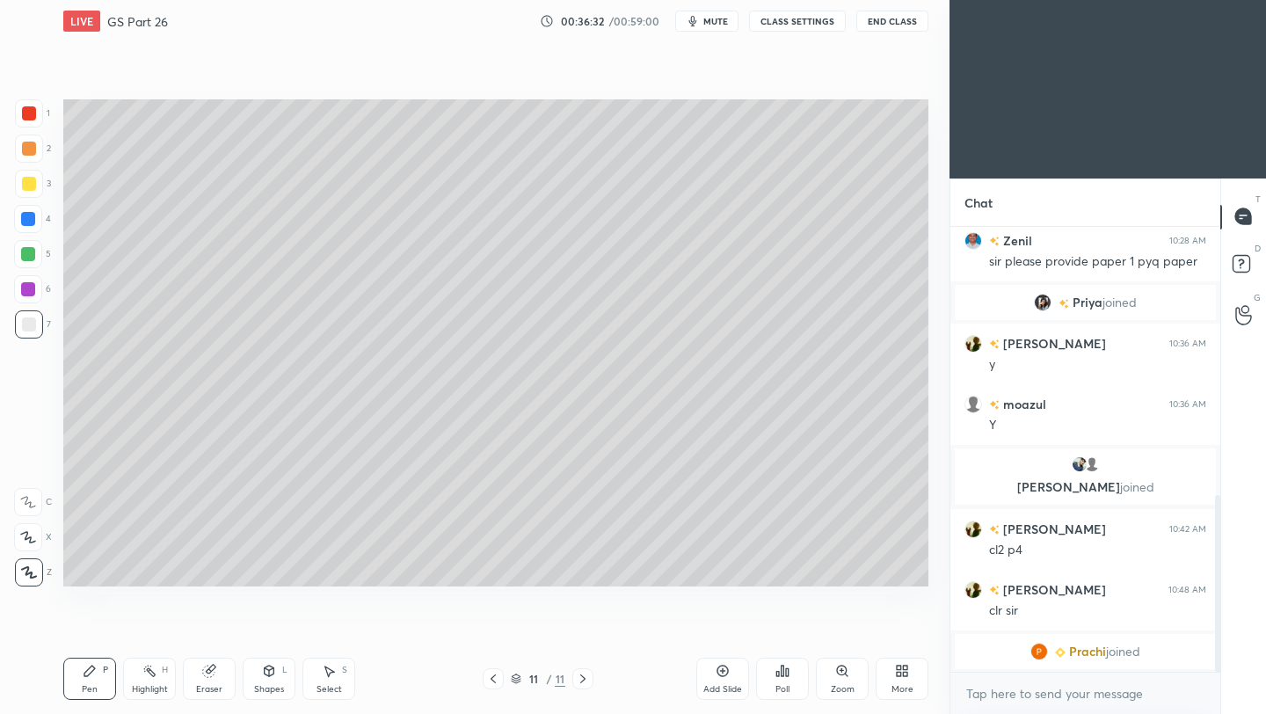
scroll to position [677, 0]
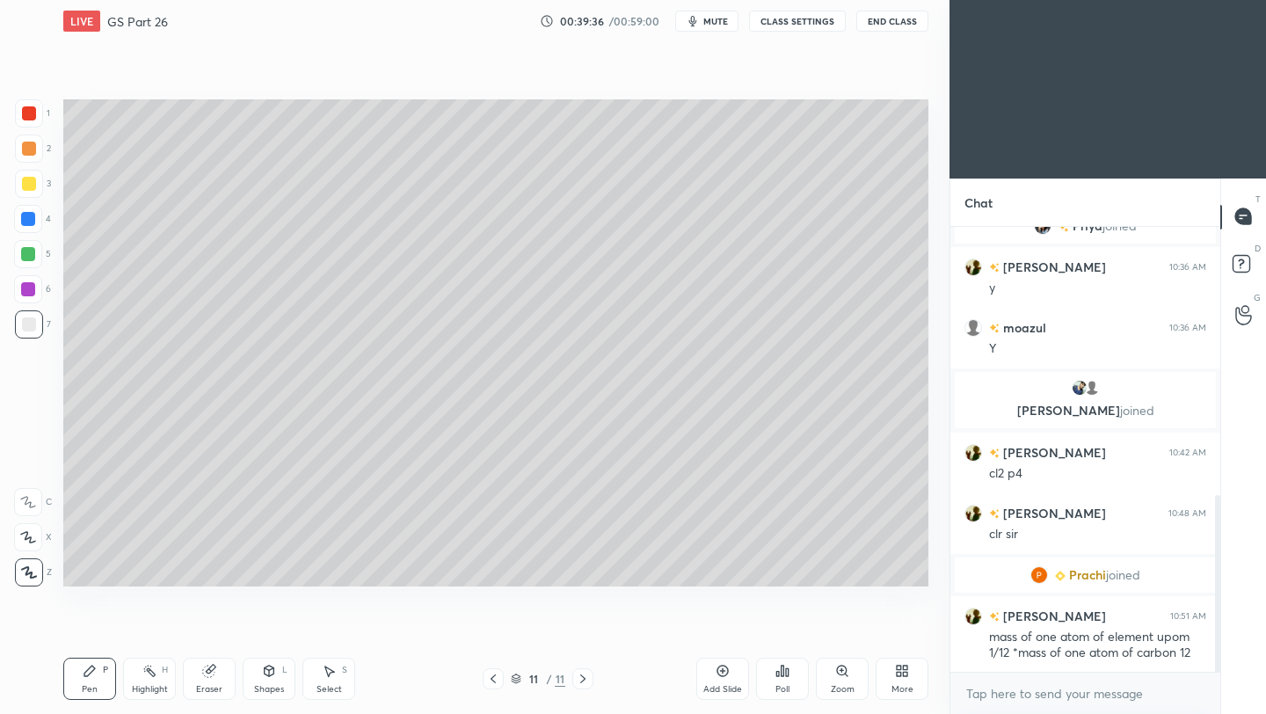
click at [720, 669] on icon at bounding box center [723, 671] width 14 height 14
click at [38, 178] on div at bounding box center [29, 184] width 28 height 28
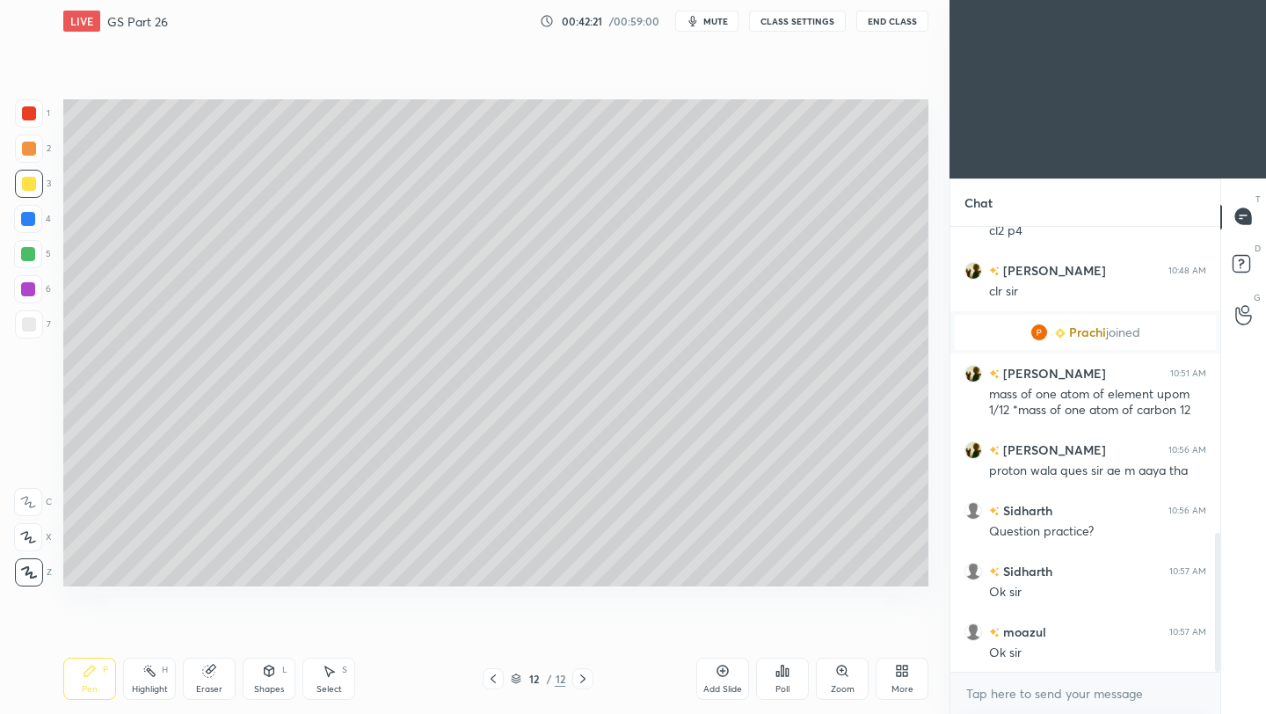
scroll to position [980, 0]
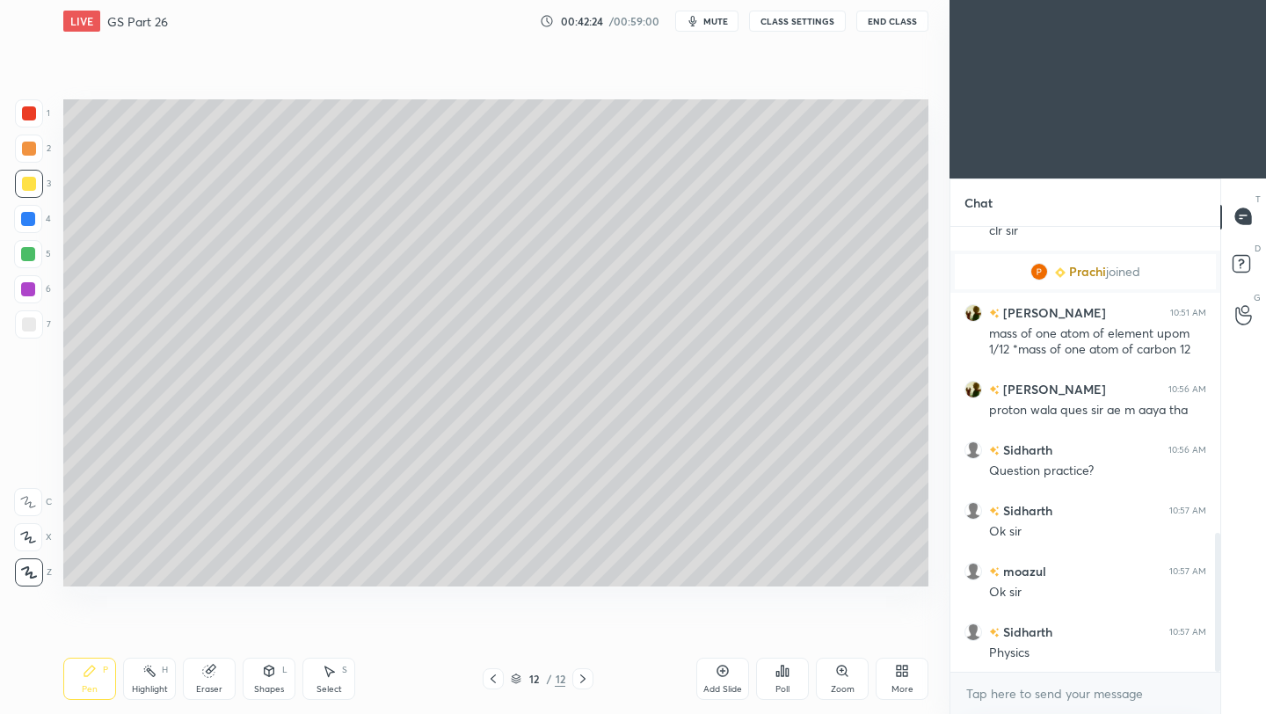
click at [897, 28] on button "End Class" at bounding box center [892, 21] width 72 height 21
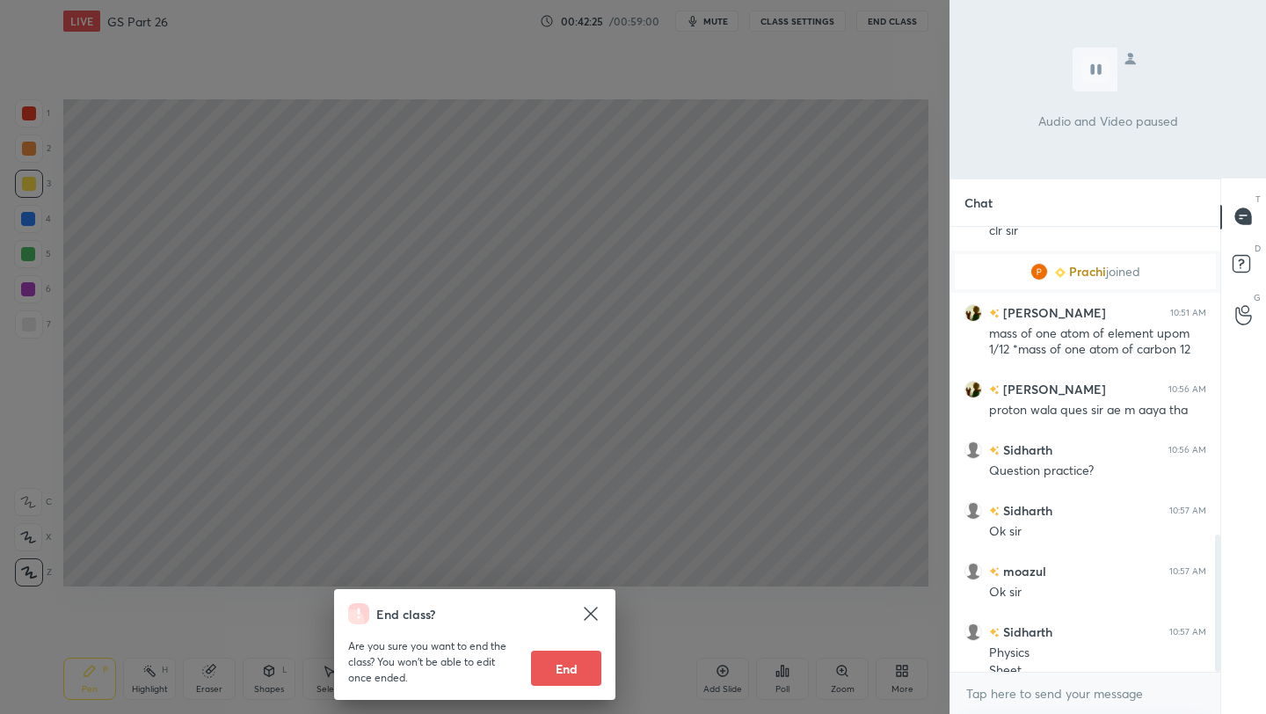
scroll to position [998, 0]
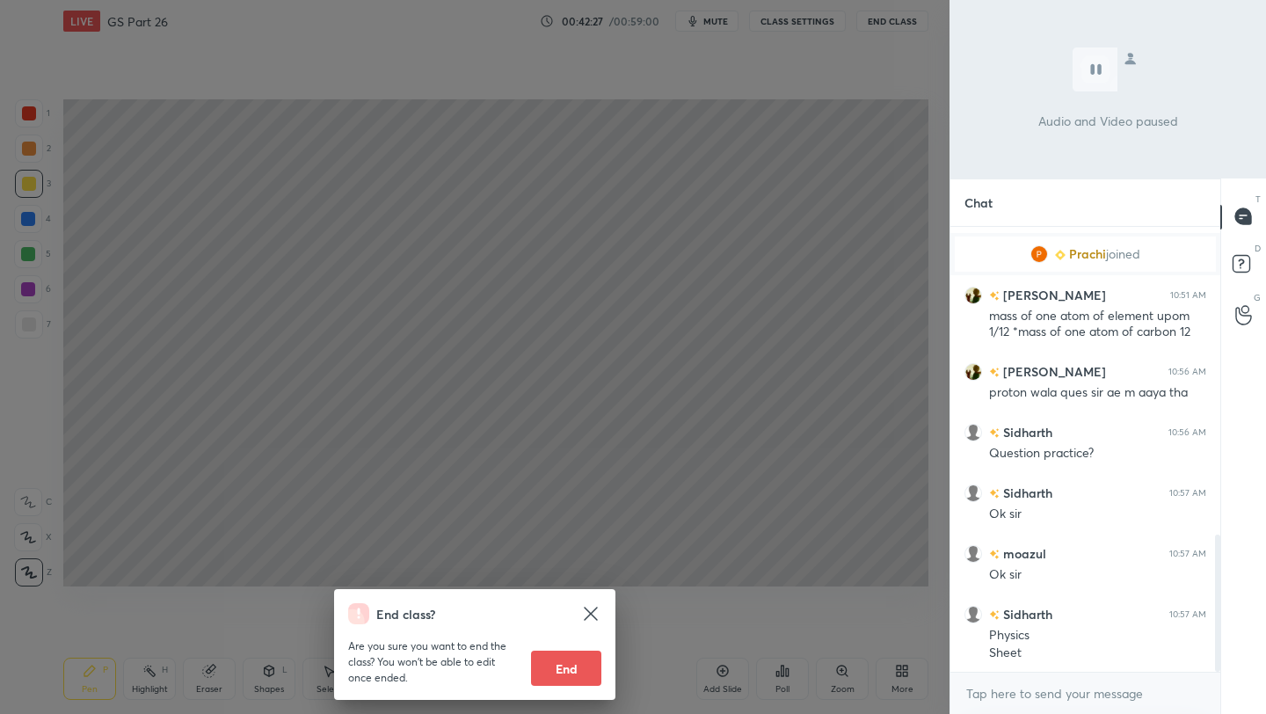
click at [578, 676] on button "End" at bounding box center [566, 668] width 70 height 35
type textarea "x"
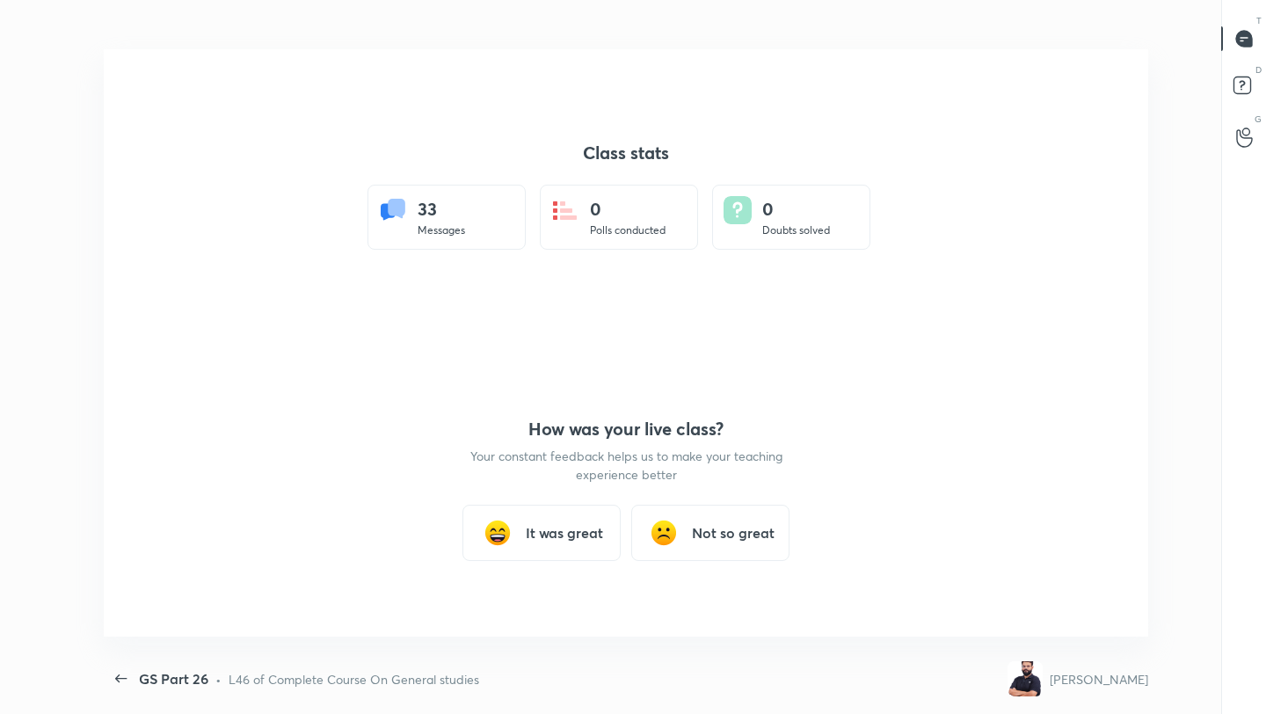
scroll to position [0, 0]
